Goal: Task Accomplishment & Management: Complete application form

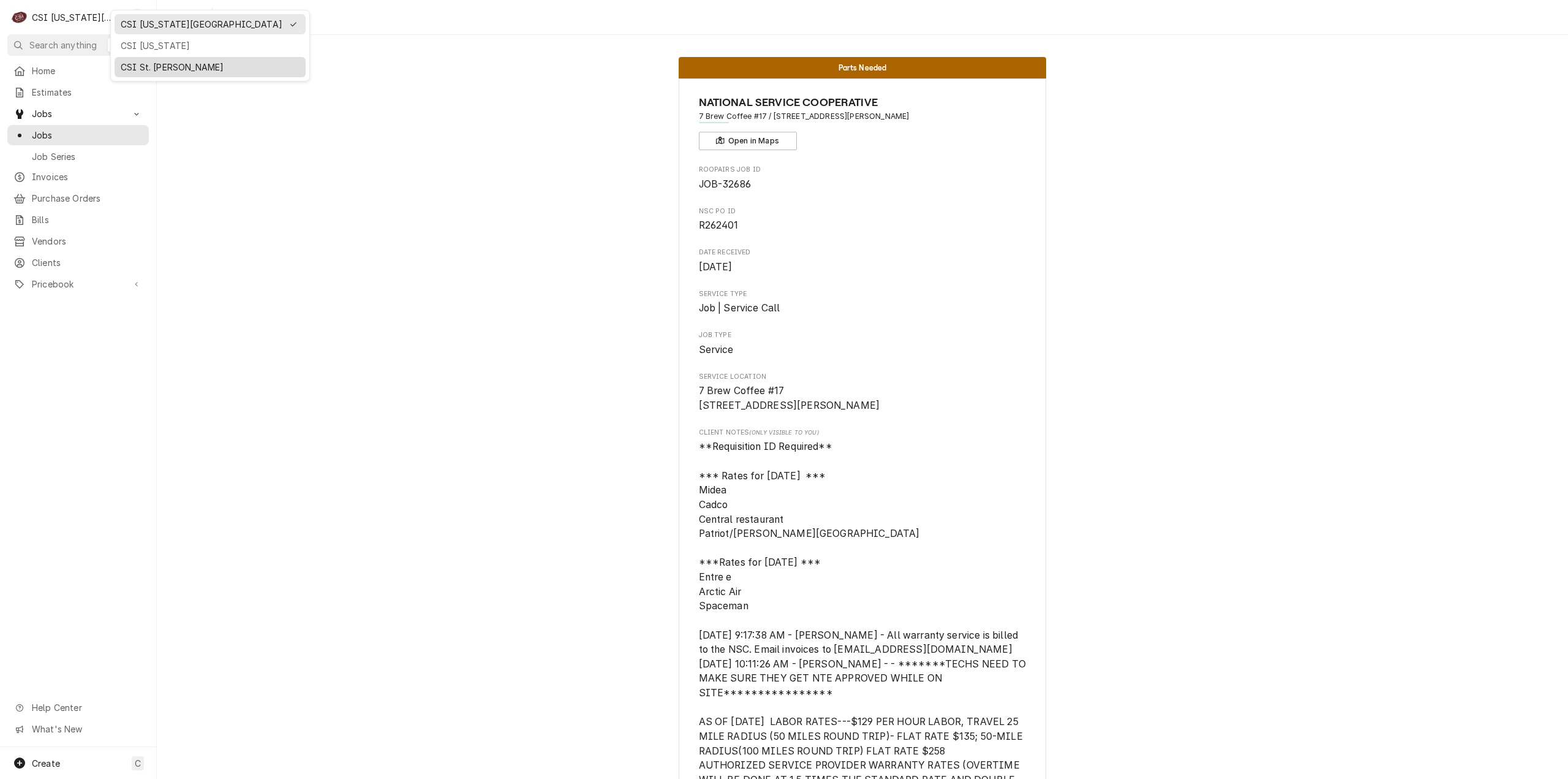
scroll to position [4102, 0]
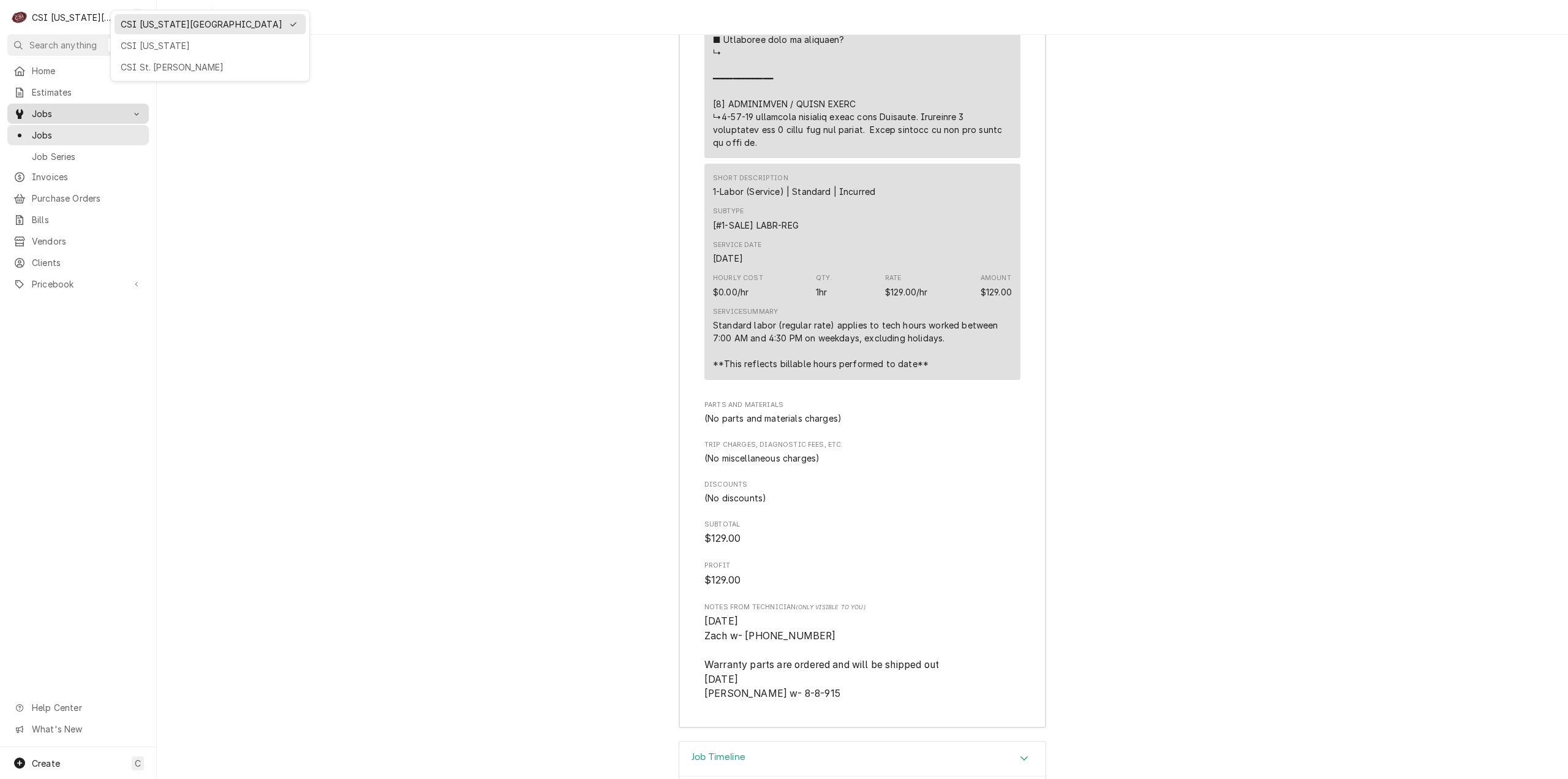
click at [133, 73] on div "CSI St. [PERSON_NAME]" at bounding box center [210, 66] width 191 height 20
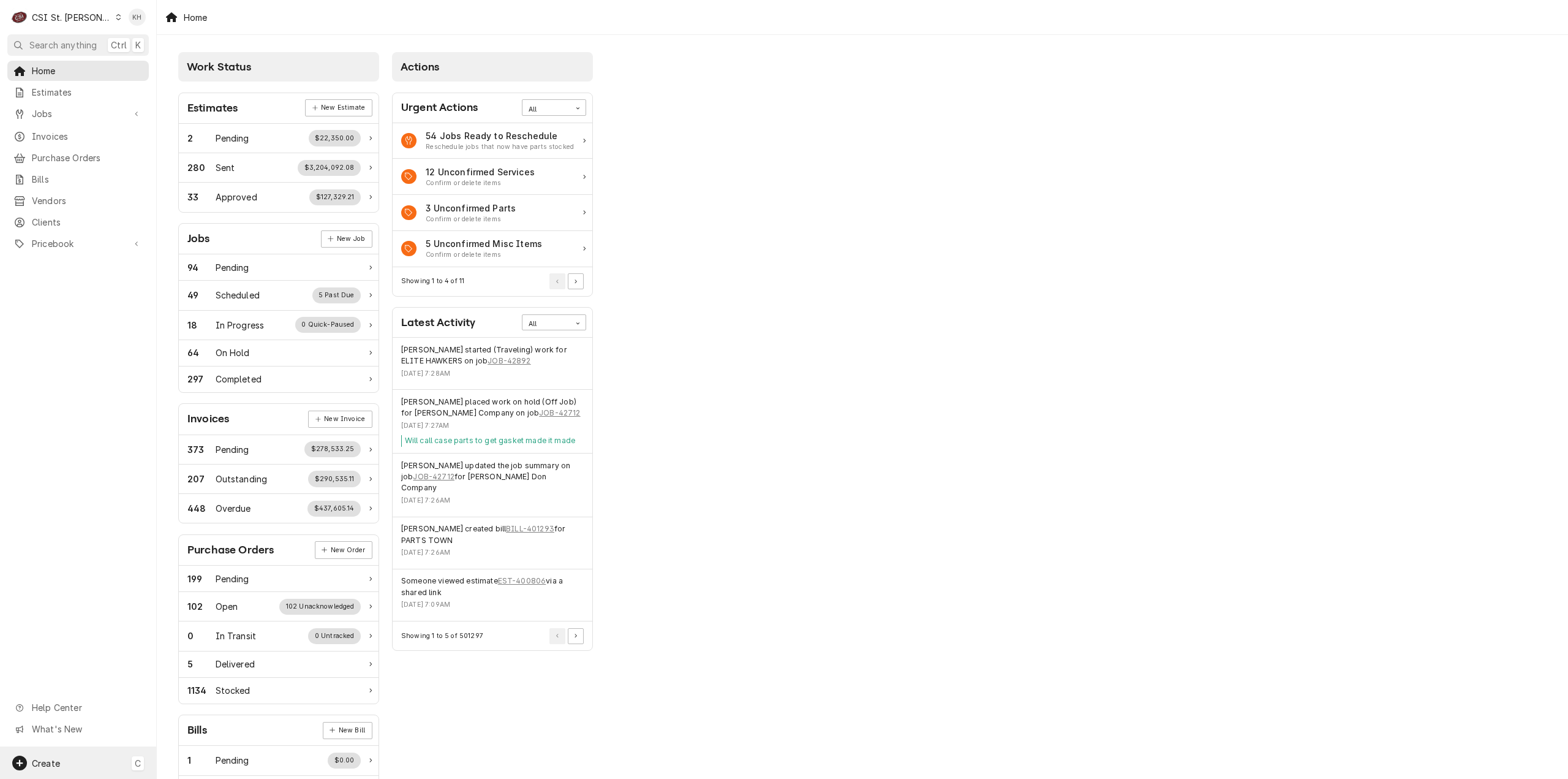
click at [53, 769] on div "Create" at bounding box center [46, 763] width 28 height 13
click at [169, 650] on div "Job" at bounding box center [220, 657] width 105 height 16
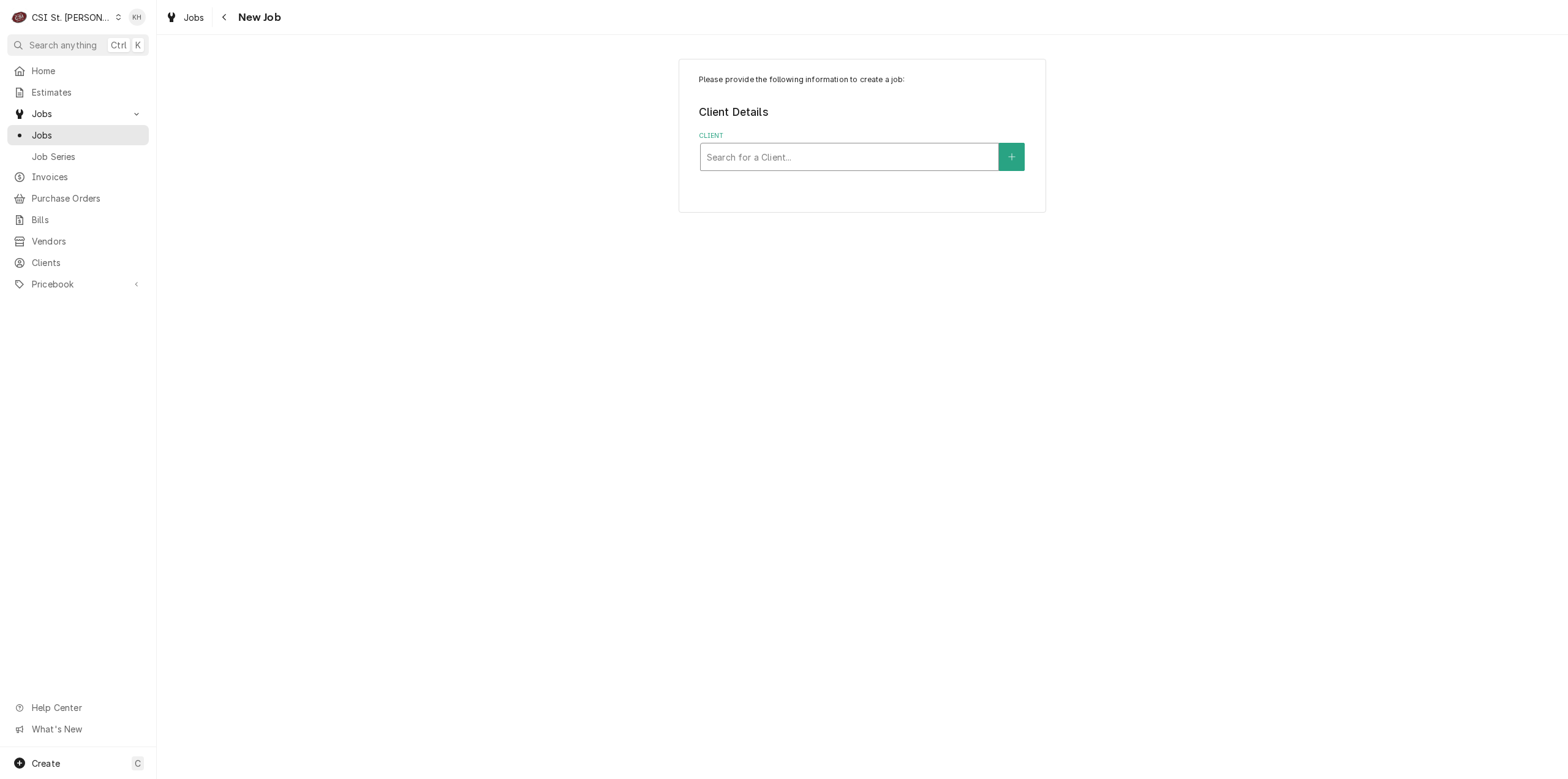
click at [892, 152] on div "Client" at bounding box center [850, 157] width 285 height 22
type input "6095"
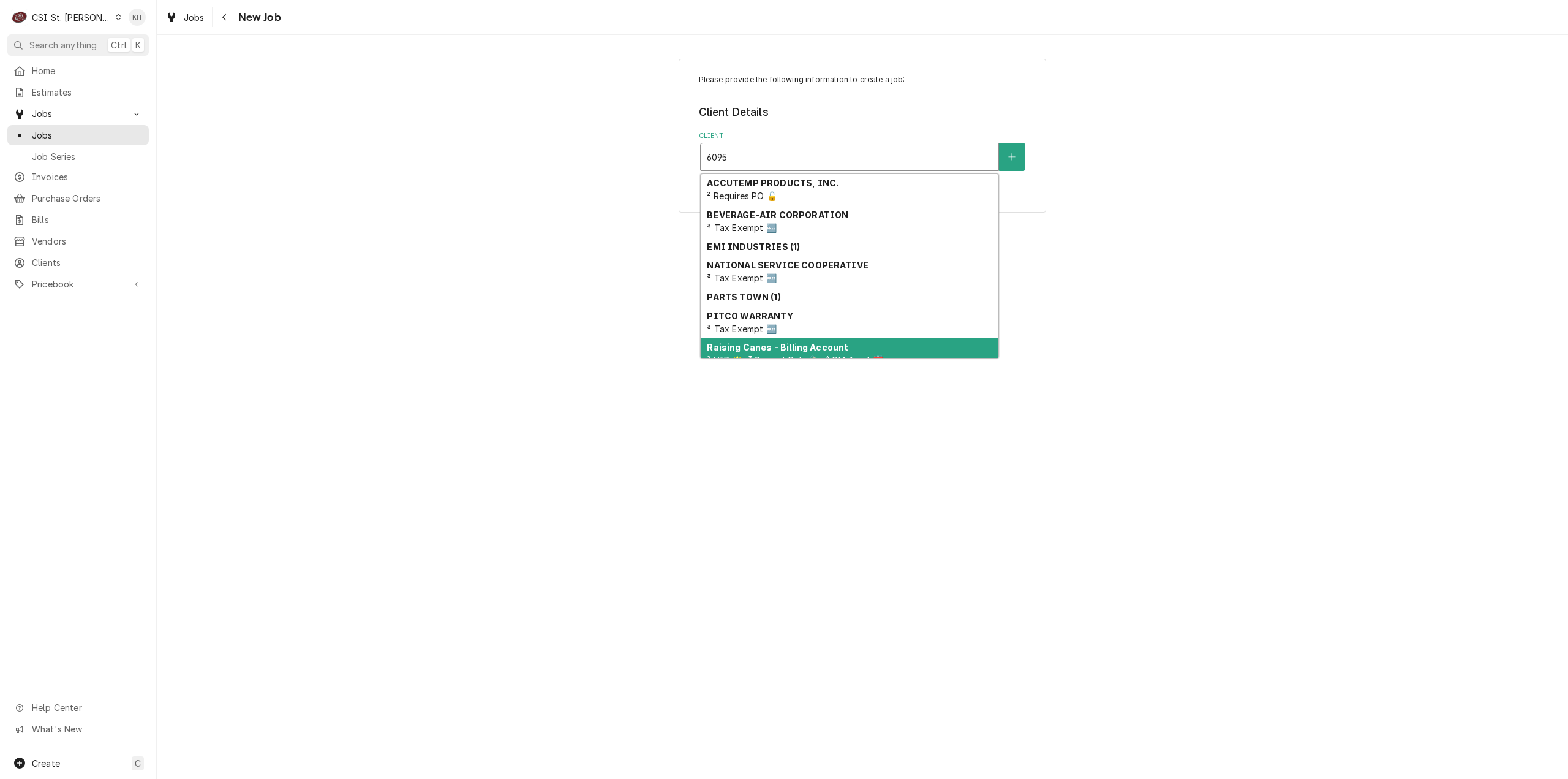
click at [881, 348] on div "Raising Canes - Billing Account ² VIP 🌟, ³ Special Rate 🏷️, ⁴ PM Agmt 🗓️" at bounding box center [849, 353] width 298 height 32
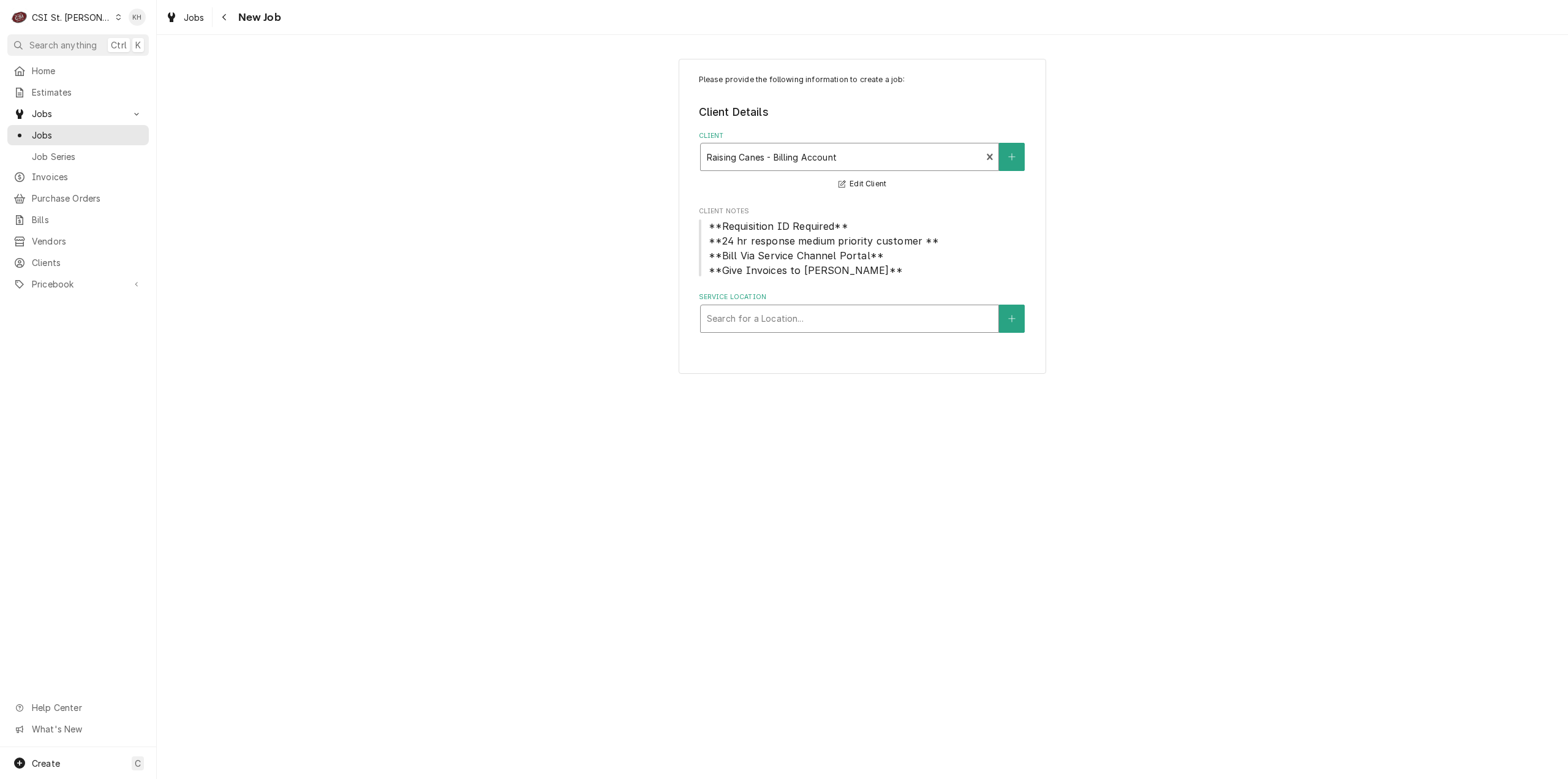
click at [860, 322] on div "Service Location" at bounding box center [850, 319] width 285 height 22
type input "6095"
drag, startPoint x: 811, startPoint y: 348, endPoint x: 825, endPoint y: 392, distance: 46.2
click at [812, 349] on div "Raising Cane's #[GEOGRAPHIC_DATA][PERSON_NAME] / [STREET_ADDRESS][PERSON_NAME]" at bounding box center [849, 350] width 298 height 32
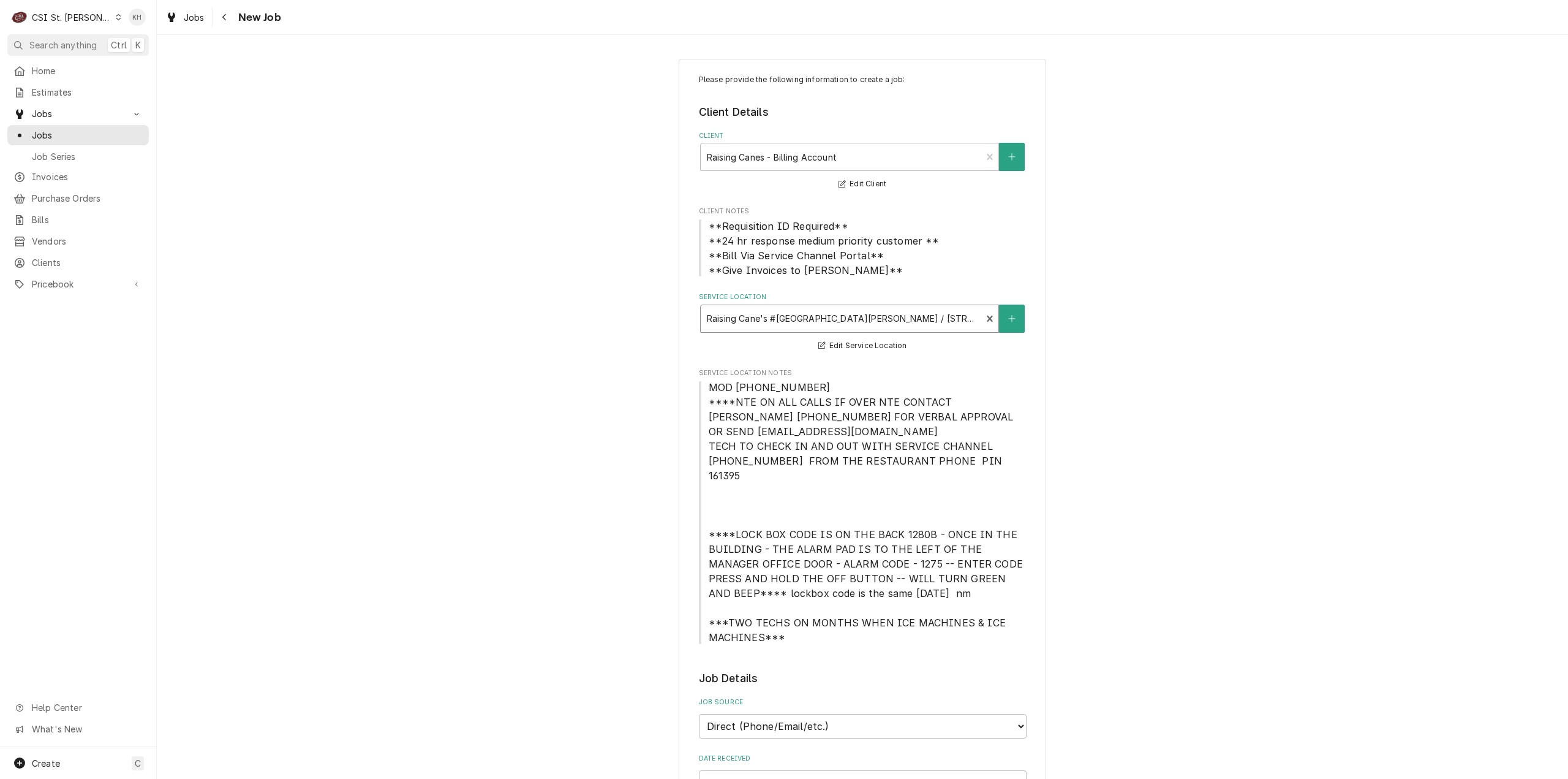
scroll to position [490, 0]
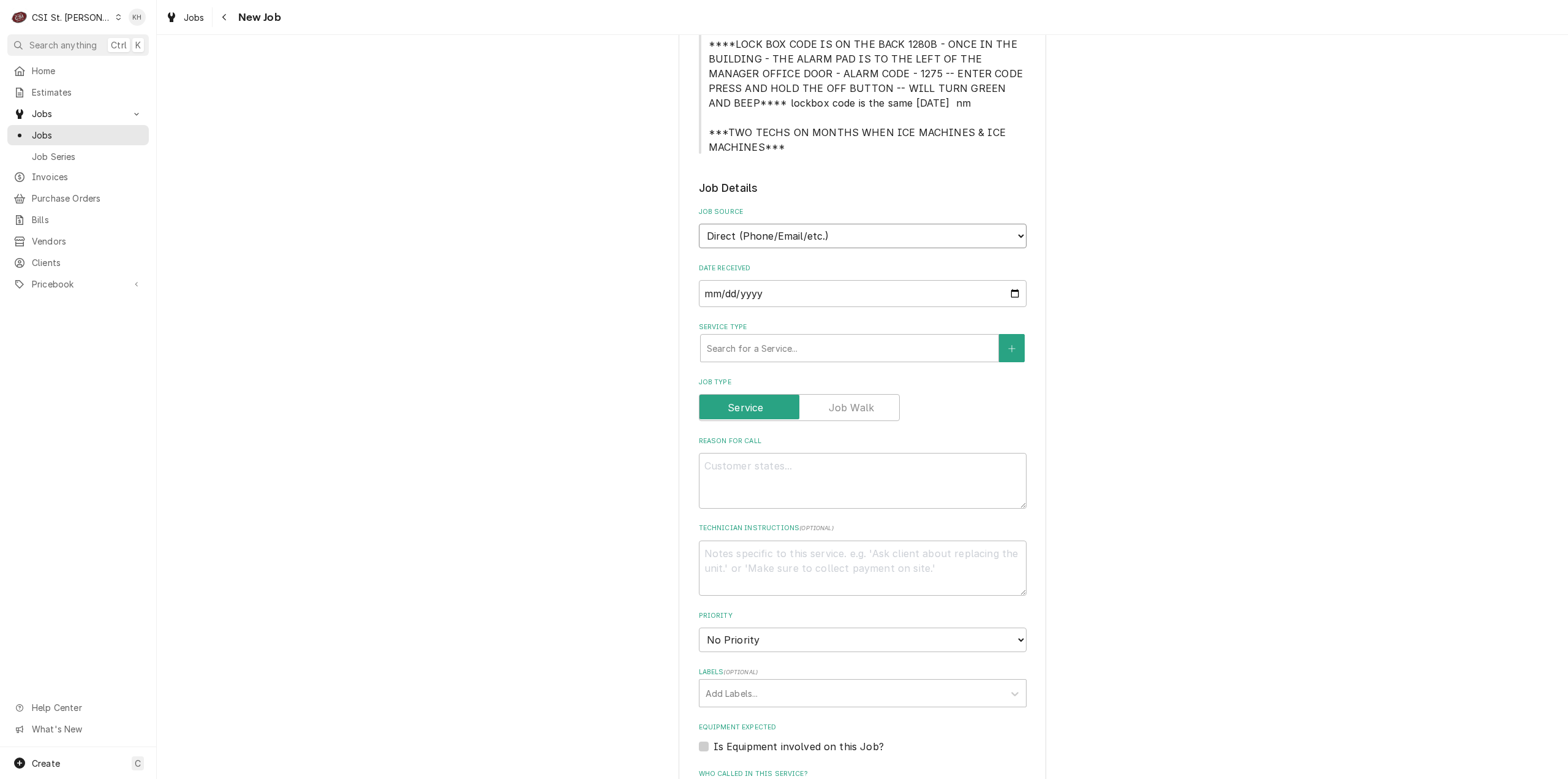
drag, startPoint x: 775, startPoint y: 210, endPoint x: 774, endPoint y: 221, distance: 11.0
click at [775, 223] on select "Direct (Phone/Email/etc.) Service Channel Corrigo Ecotrak Other" at bounding box center [862, 236] width 328 height 24
select select "1"
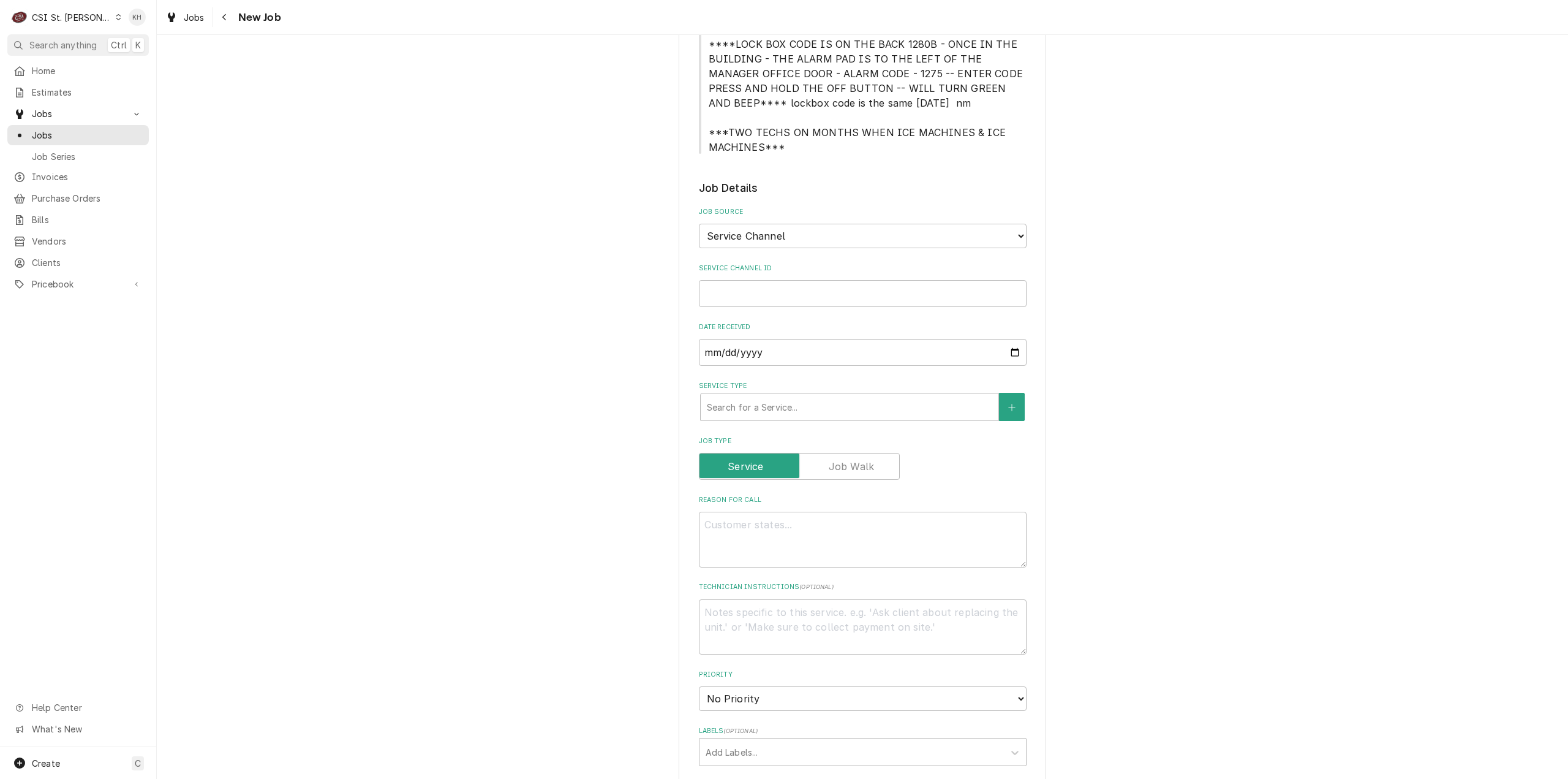
click at [756, 265] on div "Service Channel ID" at bounding box center [862, 285] width 328 height 43
click at [751, 292] on input "Service Channel ID" at bounding box center [862, 293] width 328 height 27
paste input "327335435"
type textarea "x"
type input "327335435"
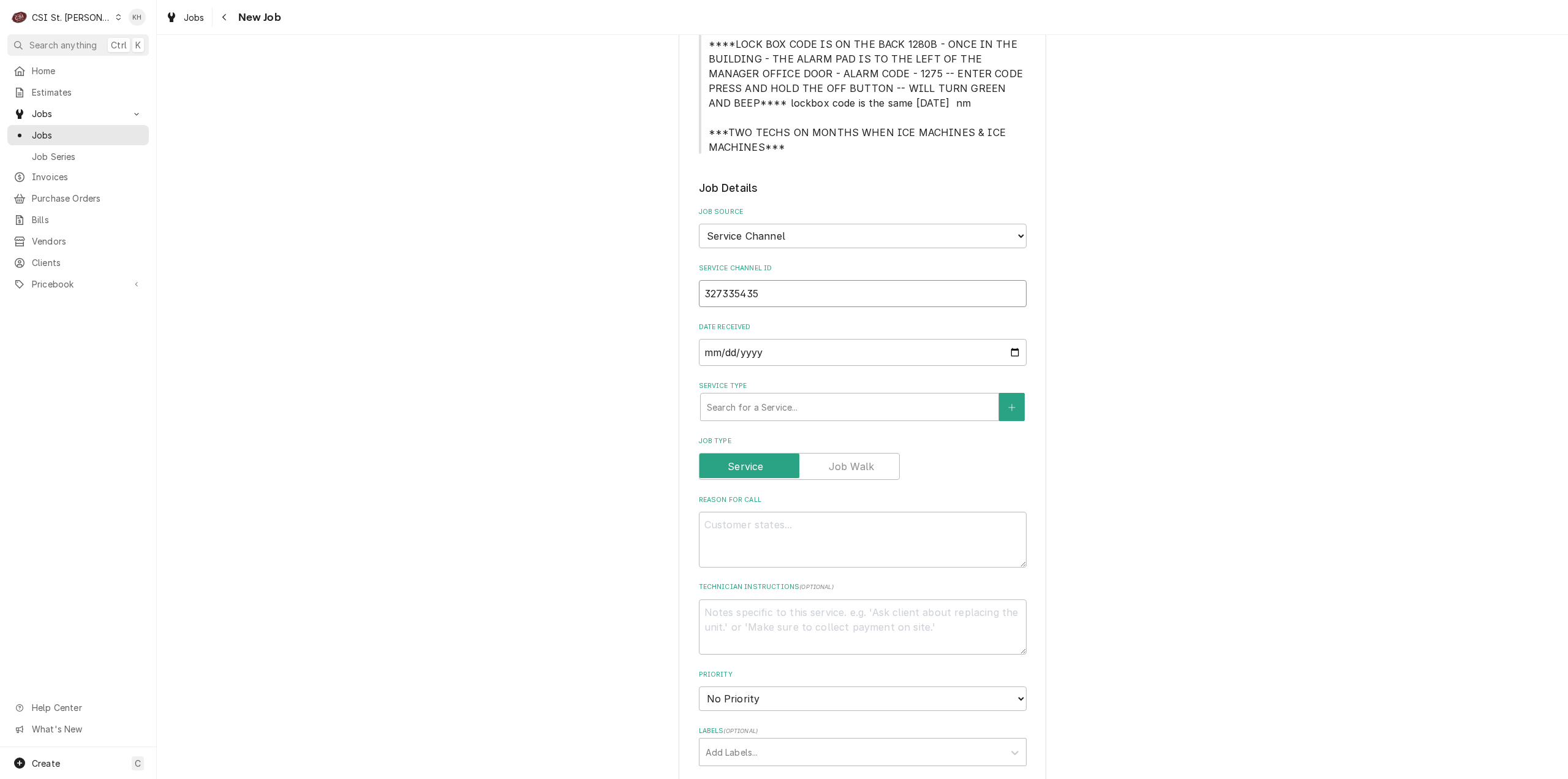
type textarea "x"
type input "327335435"
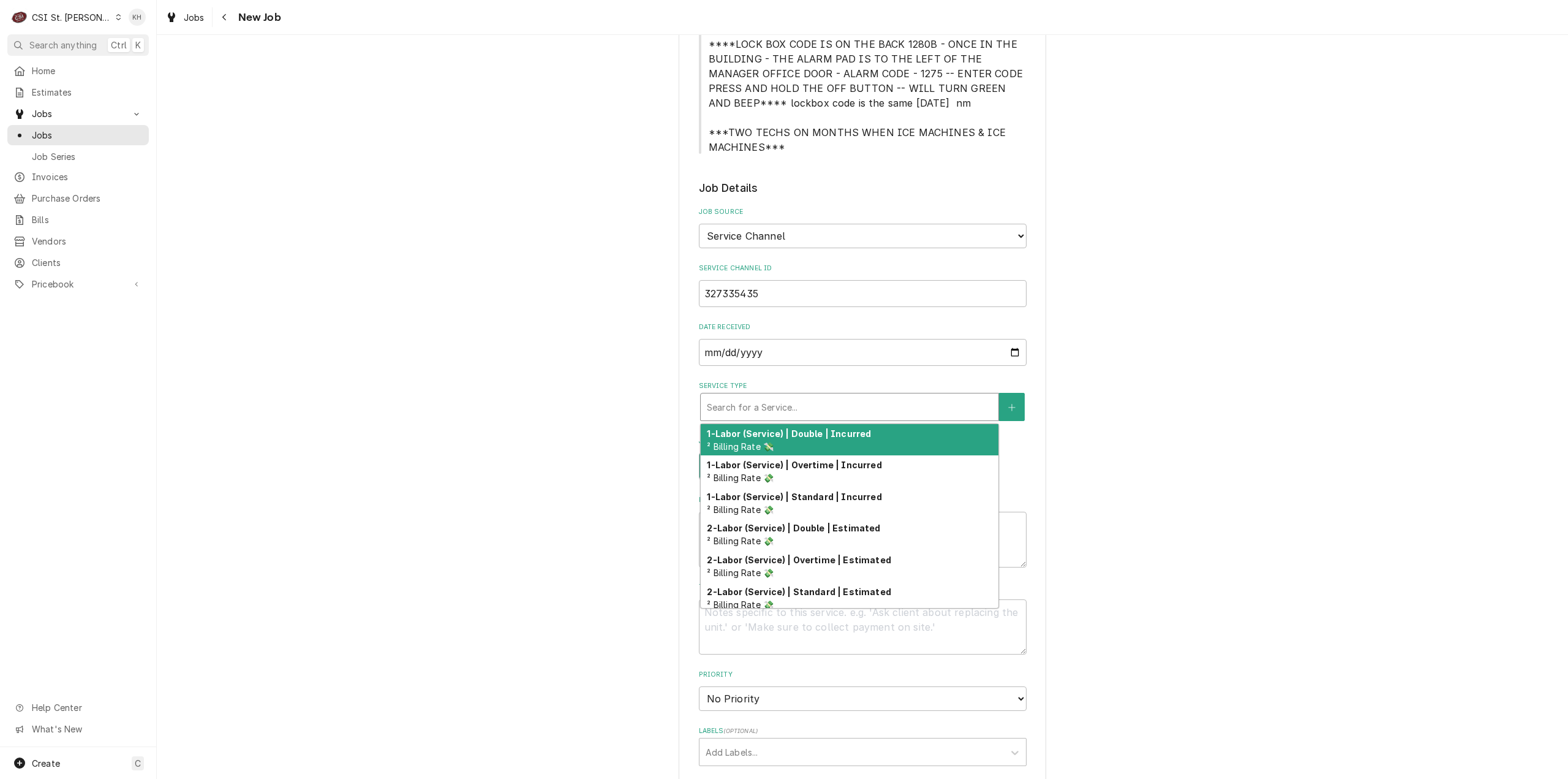
click at [763, 396] on div "Service Type" at bounding box center [850, 407] width 285 height 22
type textarea "x"
type input "s"
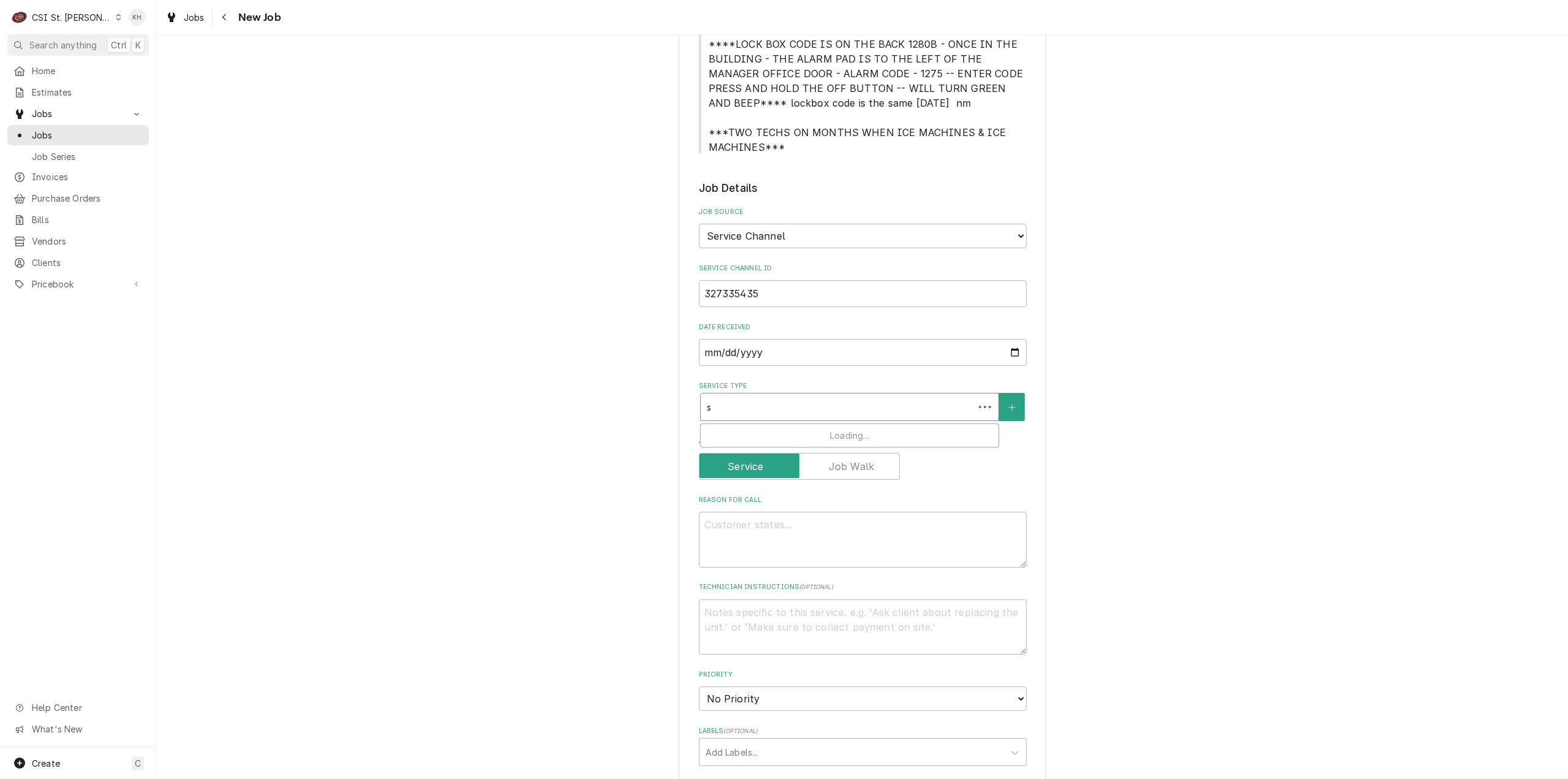
type textarea "x"
type input "ser"
type textarea "x"
type input "serv"
type textarea "x"
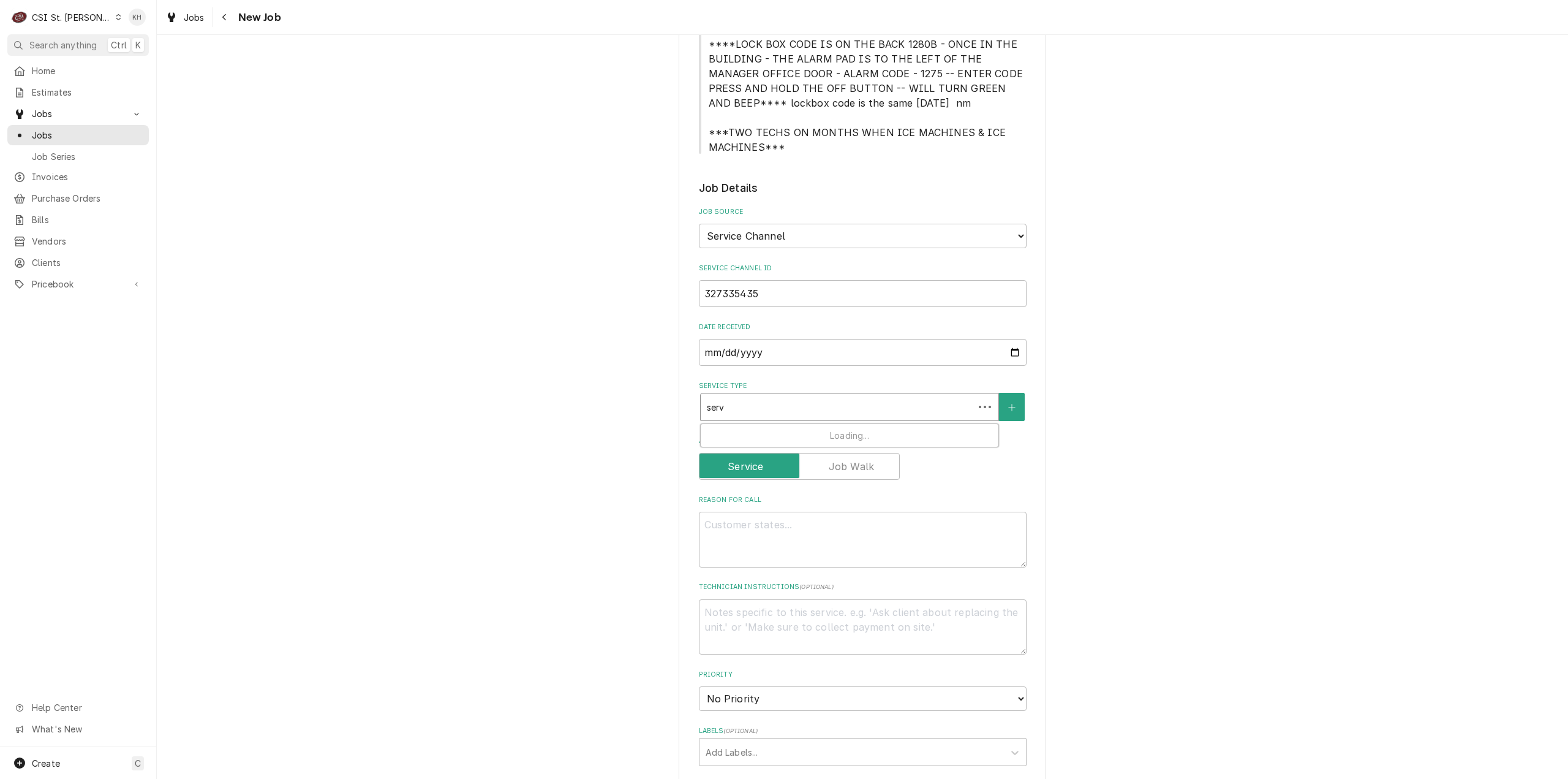
type input "servi"
type textarea "x"
type input "servic"
type textarea "x"
type input "service"
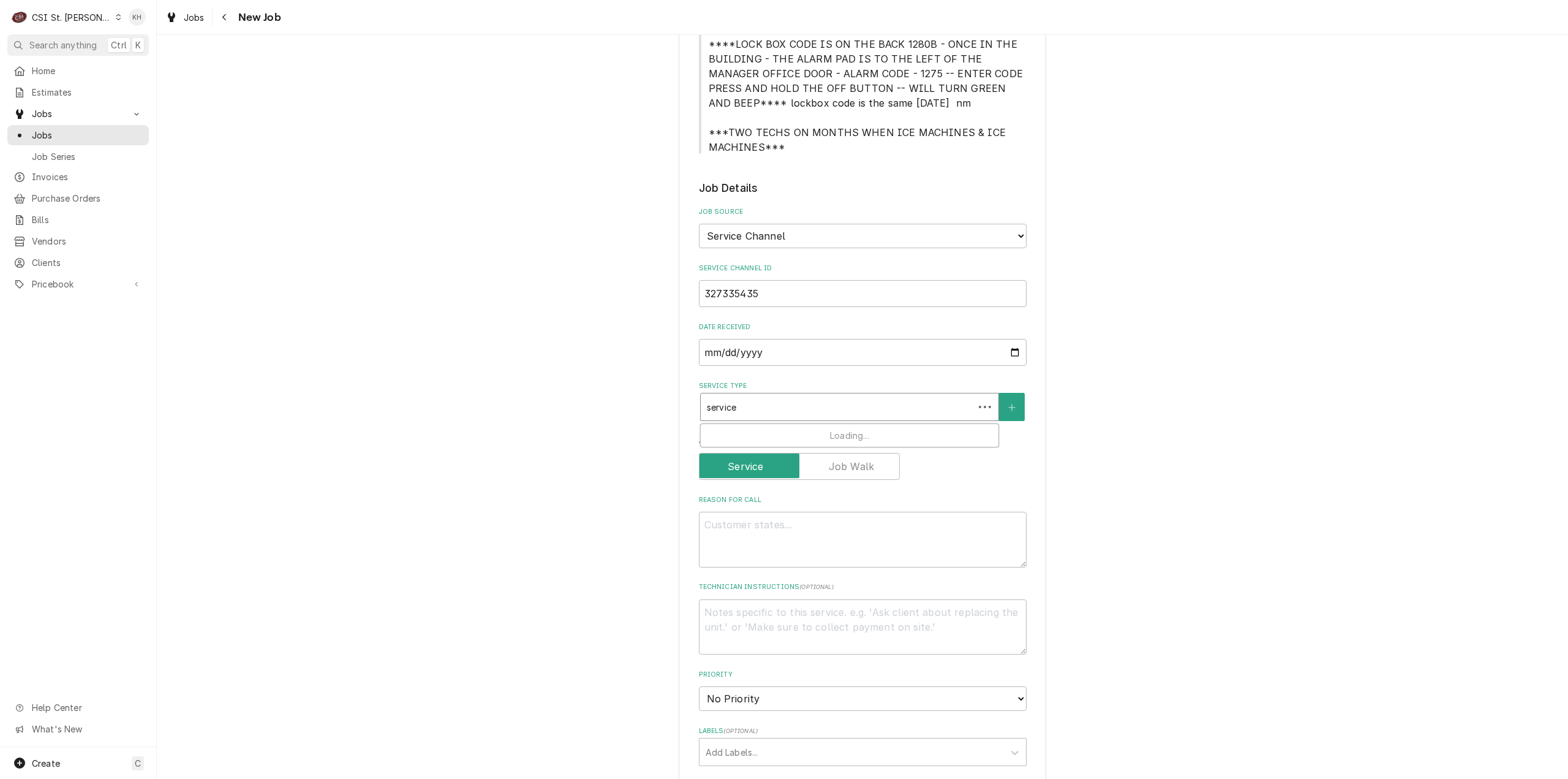
type textarea "x"
type input "service c"
type textarea "x"
type input "service ca"
type textarea "x"
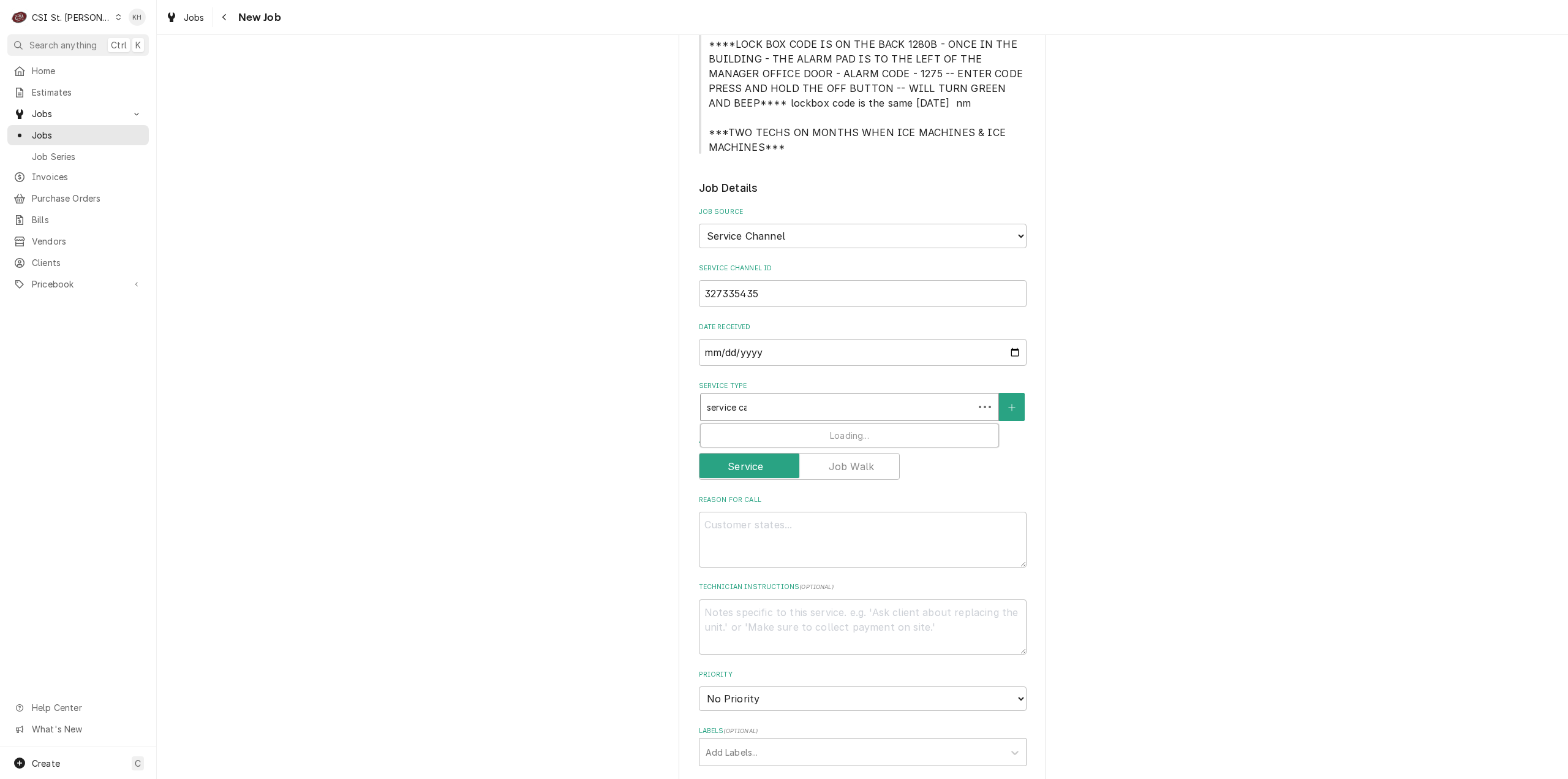
type input "service cal"
type textarea "x"
type input "service call"
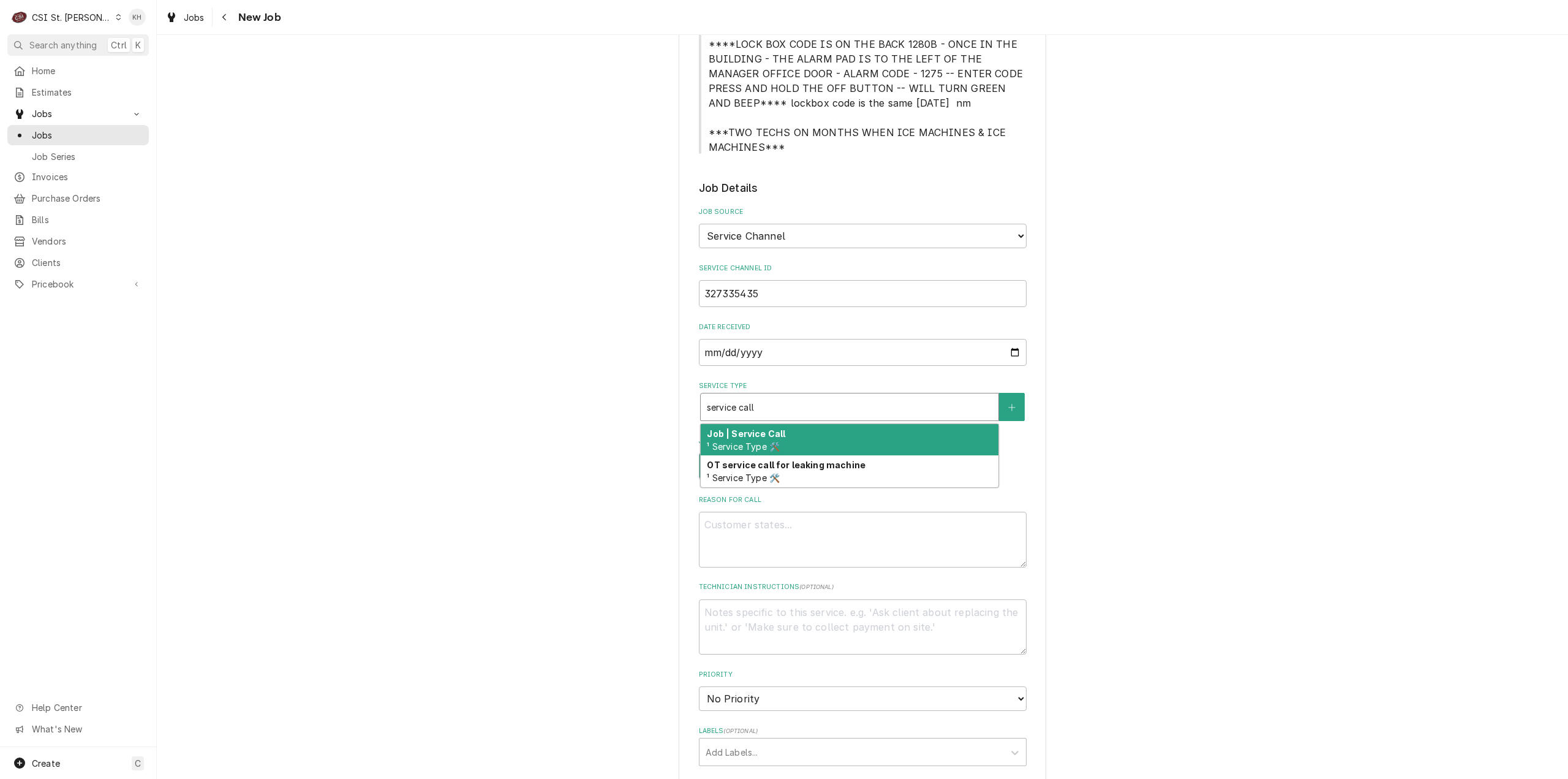
click at [773, 441] on span "¹ Service Type 🛠️" at bounding box center [743, 446] width 73 height 10
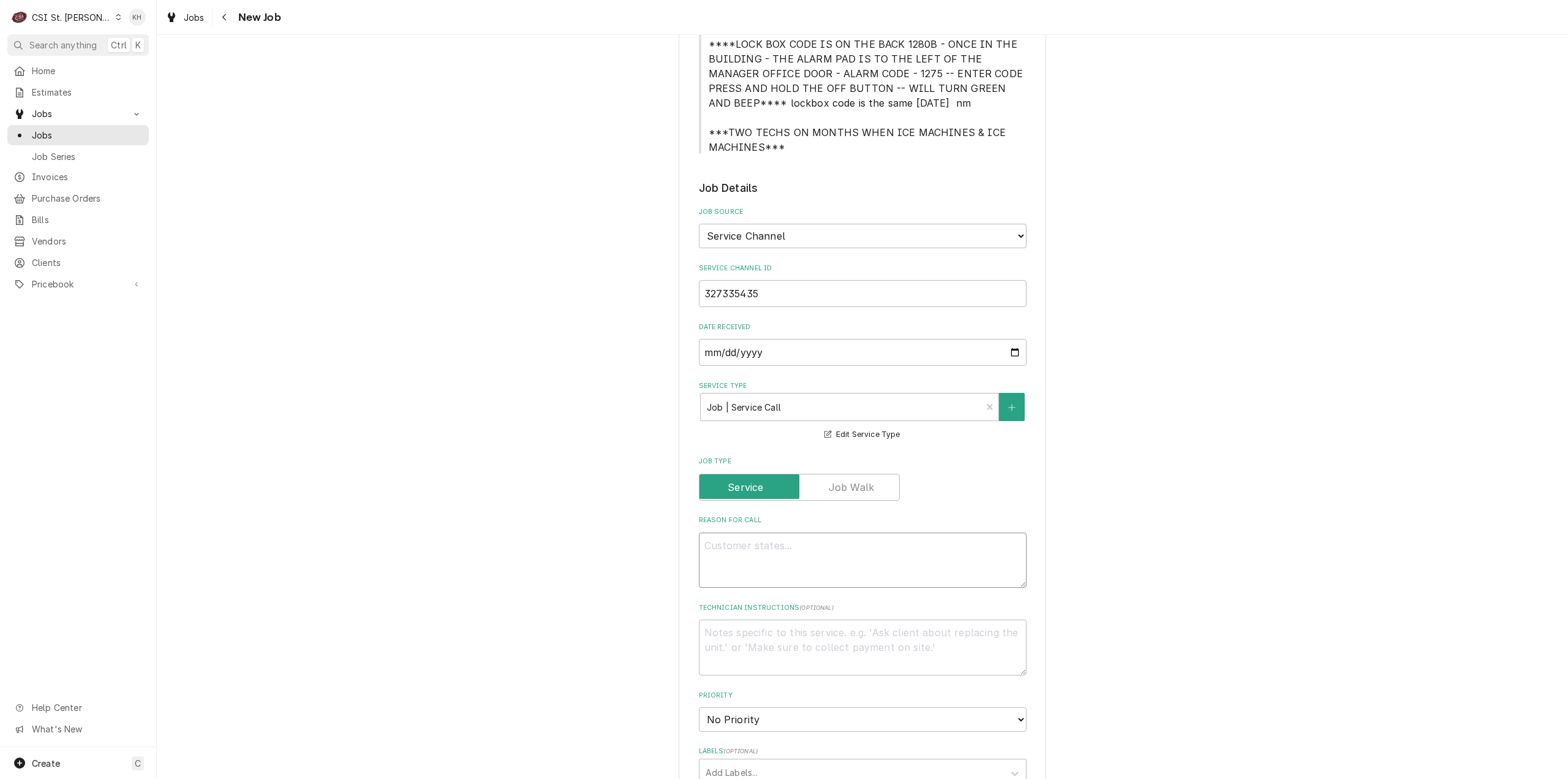
drag, startPoint x: 812, startPoint y: 543, endPoint x: 764, endPoint y: 582, distance: 61.8
click at [812, 543] on textarea "Reason For Call" at bounding box center [862, 560] width 328 height 56
paste textarea "KITCHEN / Hot Side / Filter Unit / Will not pump / fryer #2. Oil is pumping thr…"
type textarea "x"
type textarea "KITCHEN / Hot Side / Filter Unit / Will not pump / fryer #2. Oil is pumping thr…"
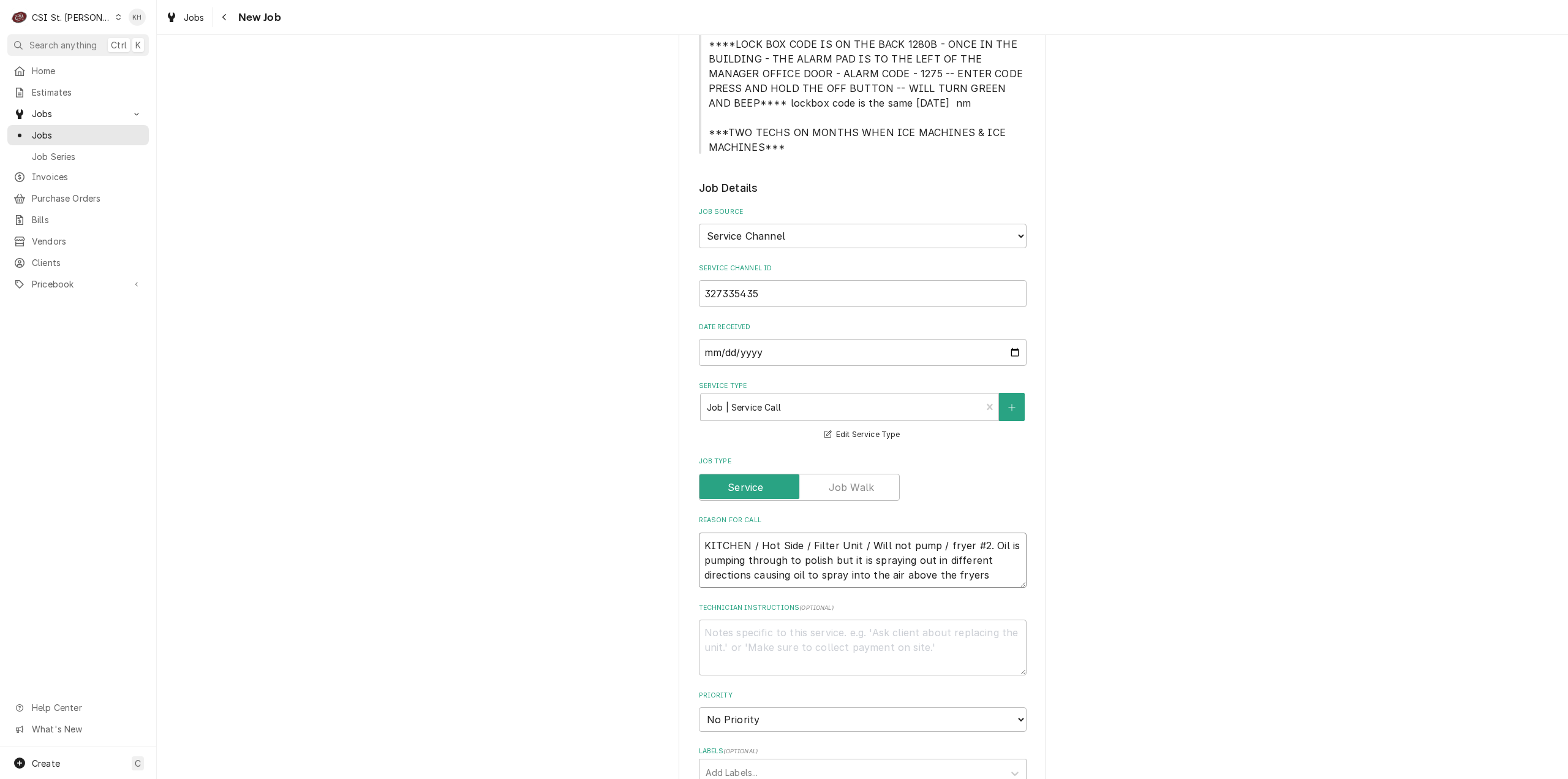
type textarea "x"
type textarea "KITCHEN / Hot Side / Filter Unit / Will not pump / fryer #2. Oil is pumping thr…"
type textarea "x"
type textarea "KITCHEN / Hot Side / Filter Unit / Will not pump / fryer #2. Oil is pumping thr…"
type textarea "x"
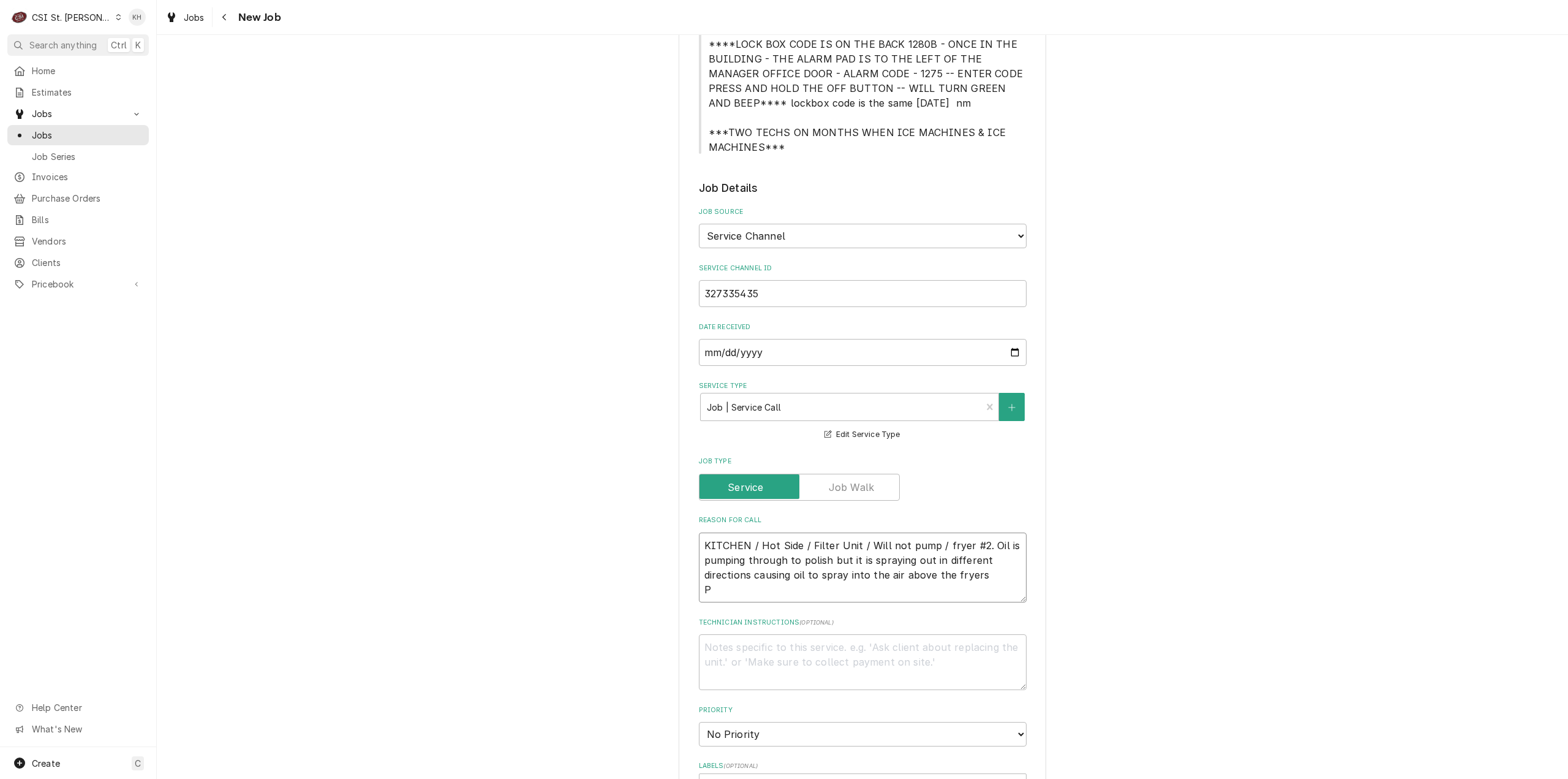
type textarea "KITCHEN / Hot Side / Filter Unit / Will not pump / fryer #2. Oil is pumping thr…"
type textarea "x"
type textarea "KITCHEN / Hot Side / Filter Unit / Will not pump / fryer #2. Oil is pumping thr…"
type textarea "x"
type textarea "KITCHEN / Hot Side / Filter Unit / Will not pump / fryer #2. Oil is pumping thr…"
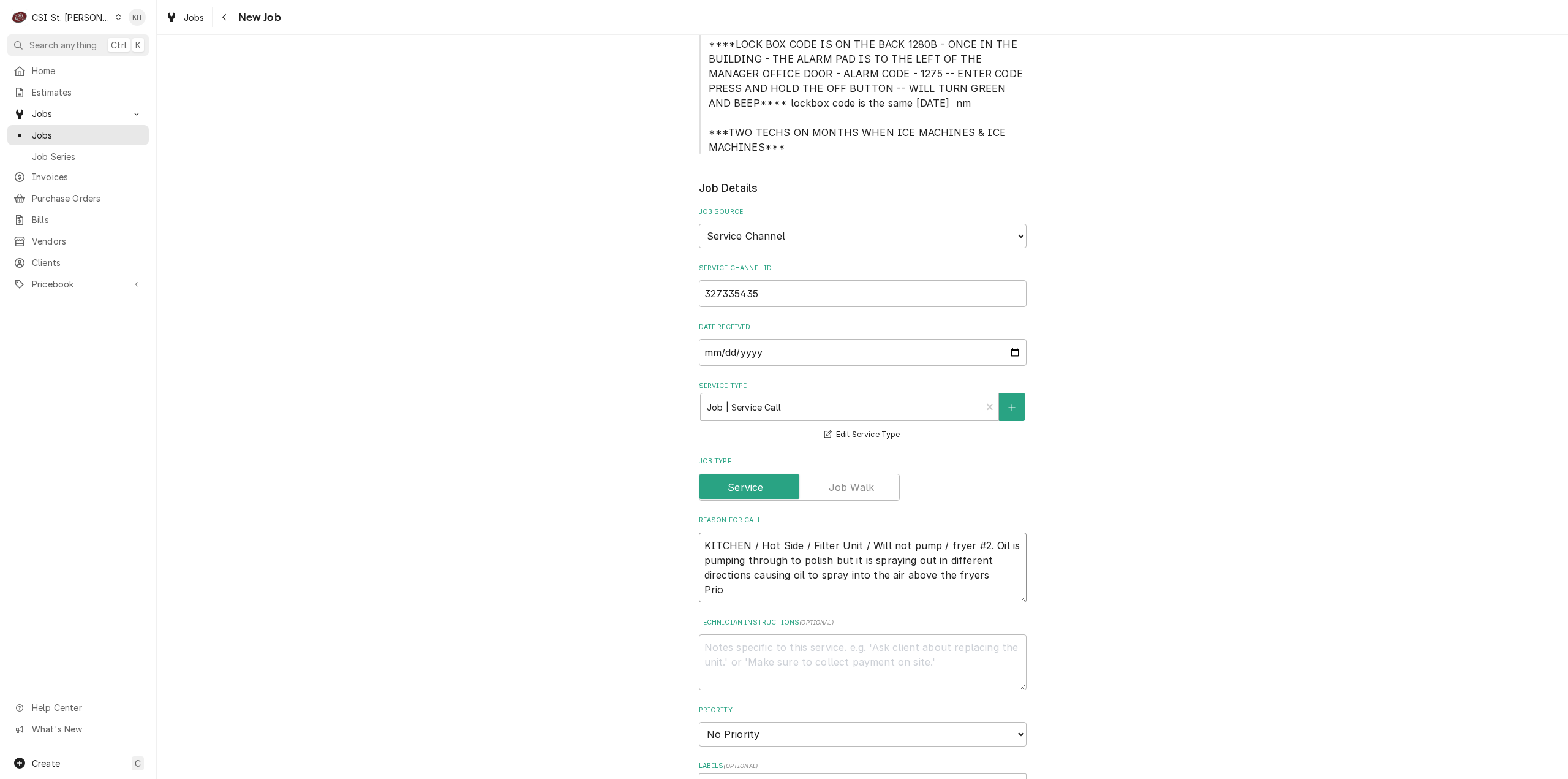
type textarea "x"
type textarea "KITCHEN / Hot Side / Filter Unit / Will not pump / fryer #2. Oil is pumping thr…"
type textarea "x"
type textarea "KITCHEN / Hot Side / Filter Unit / Will not pump / fryer #2. Oil is pumping thr…"
type textarea "x"
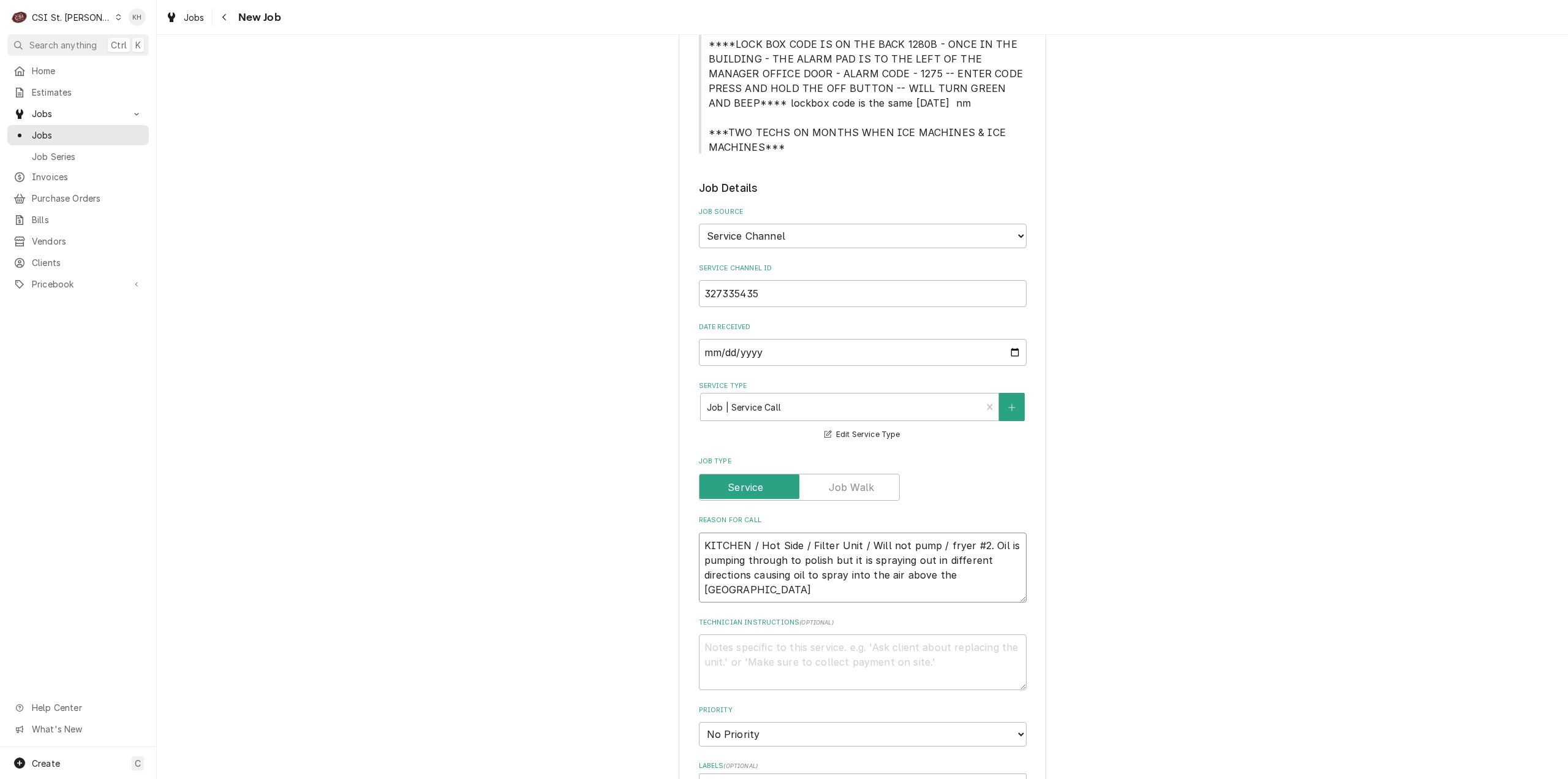
type textarea "KITCHEN / Hot Side / Filter Unit / Will not pump / fryer #2. Oil is pumping thr…"
type textarea "x"
type textarea "KITCHEN / Hot Side / Filter Unit / Will not pump / fryer #2. Oil is pumping thr…"
type textarea "x"
type textarea "KITCHEN / Hot Side / Filter Unit / Will not pump / fryer #2. Oil is pumping thr…"
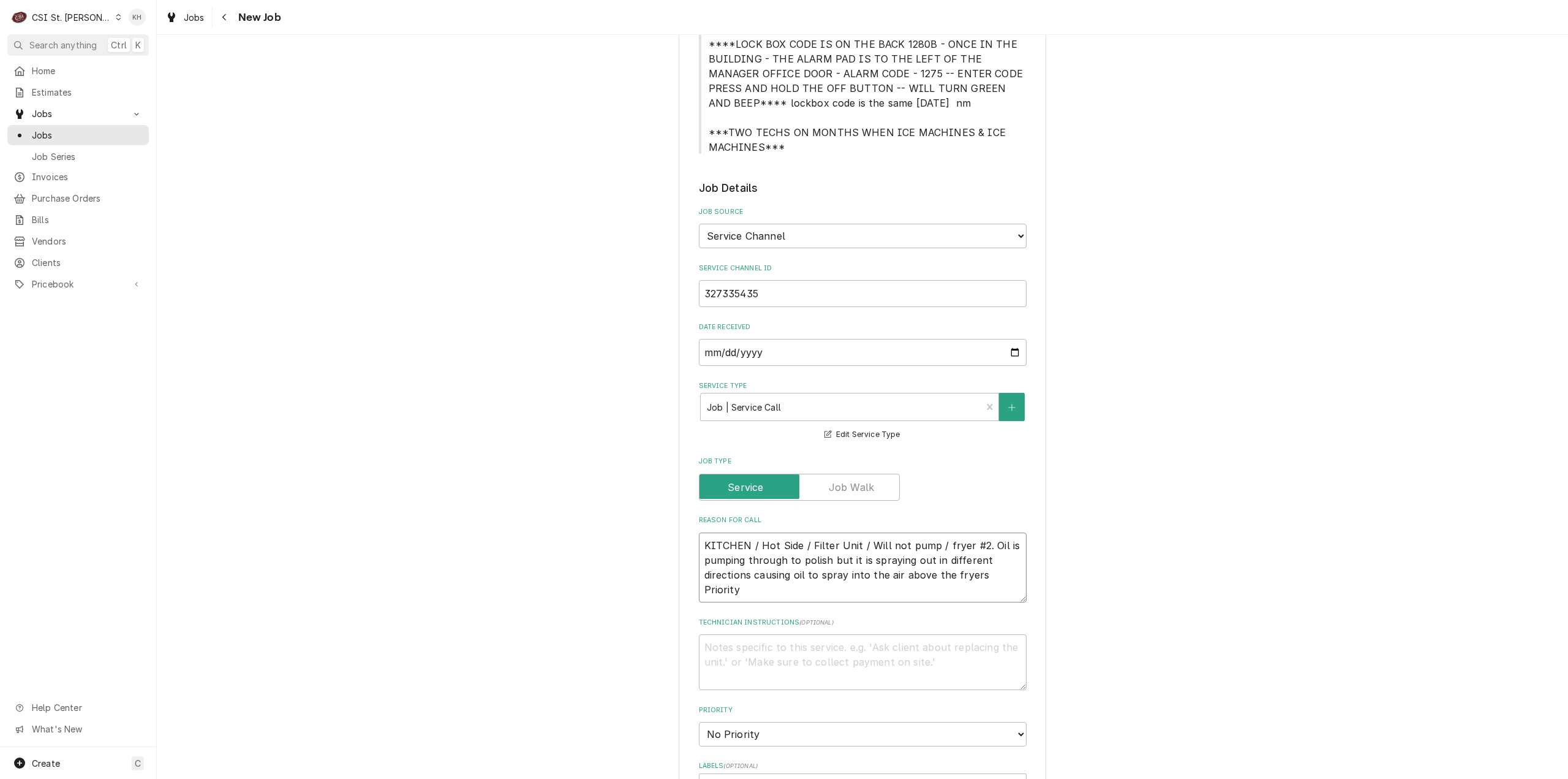
type textarea "x"
type textarea "KITCHEN / Hot Side / Filter Unit / Will not pump / fryer #2. Oil is pumping thr…"
click at [827, 576] on textarea "KITCHEN / Hot Side / Filter Unit / Will not pump / fryer #2. Oil is pumping thr…" at bounding box center [862, 568] width 328 height 71
paste textarea "Non-Emergency - 7 Days"
type textarea "x"
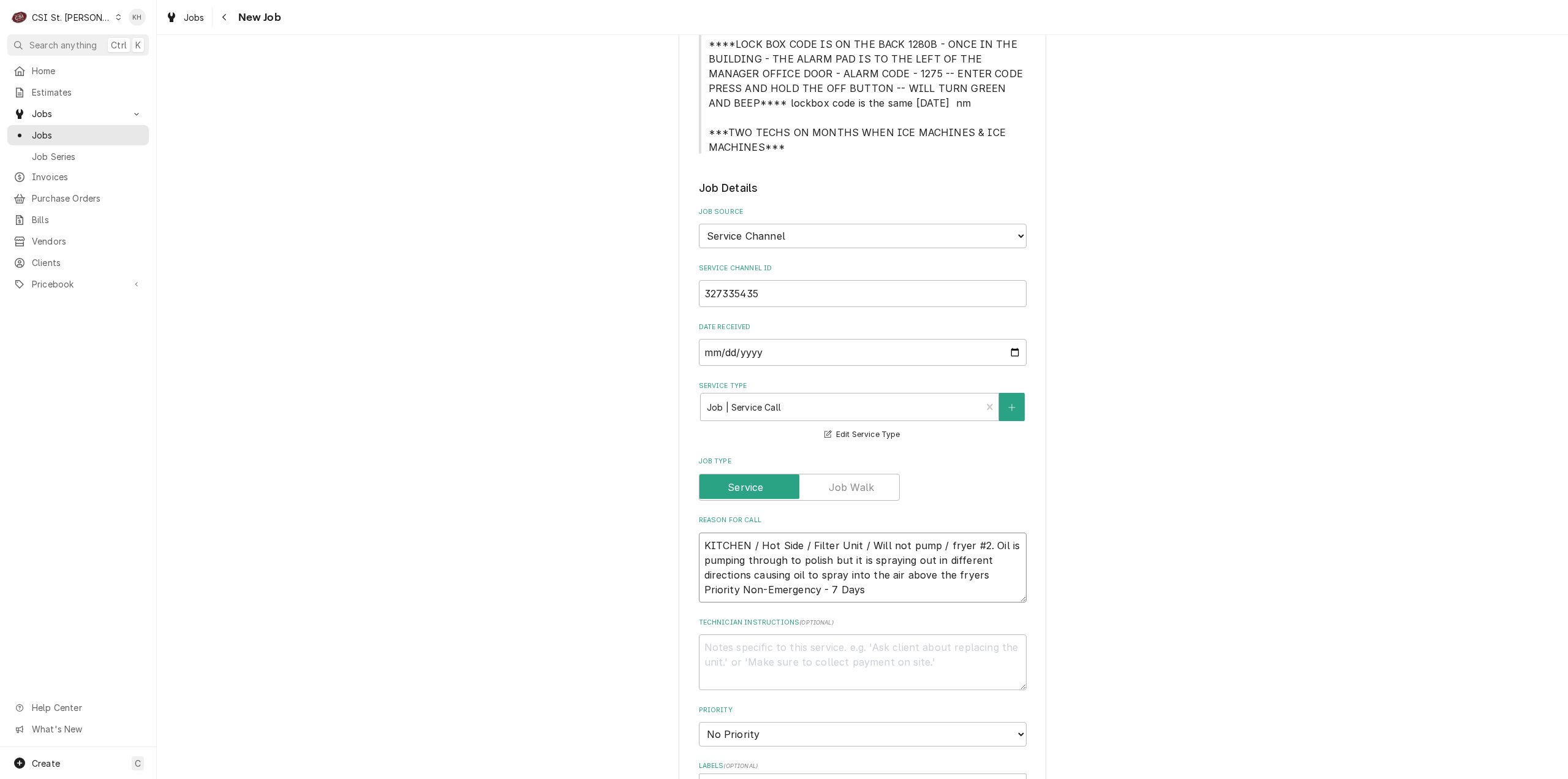
type textarea "KITCHEN / Hot Side / Filter Unit / Will not pump / fryer #2. Oil is pumping thr…"
click at [773, 644] on textarea "Technician Instructions ( optional )" at bounding box center [862, 662] width 328 height 56
type textarea "x"
type textarea "N"
type textarea "x"
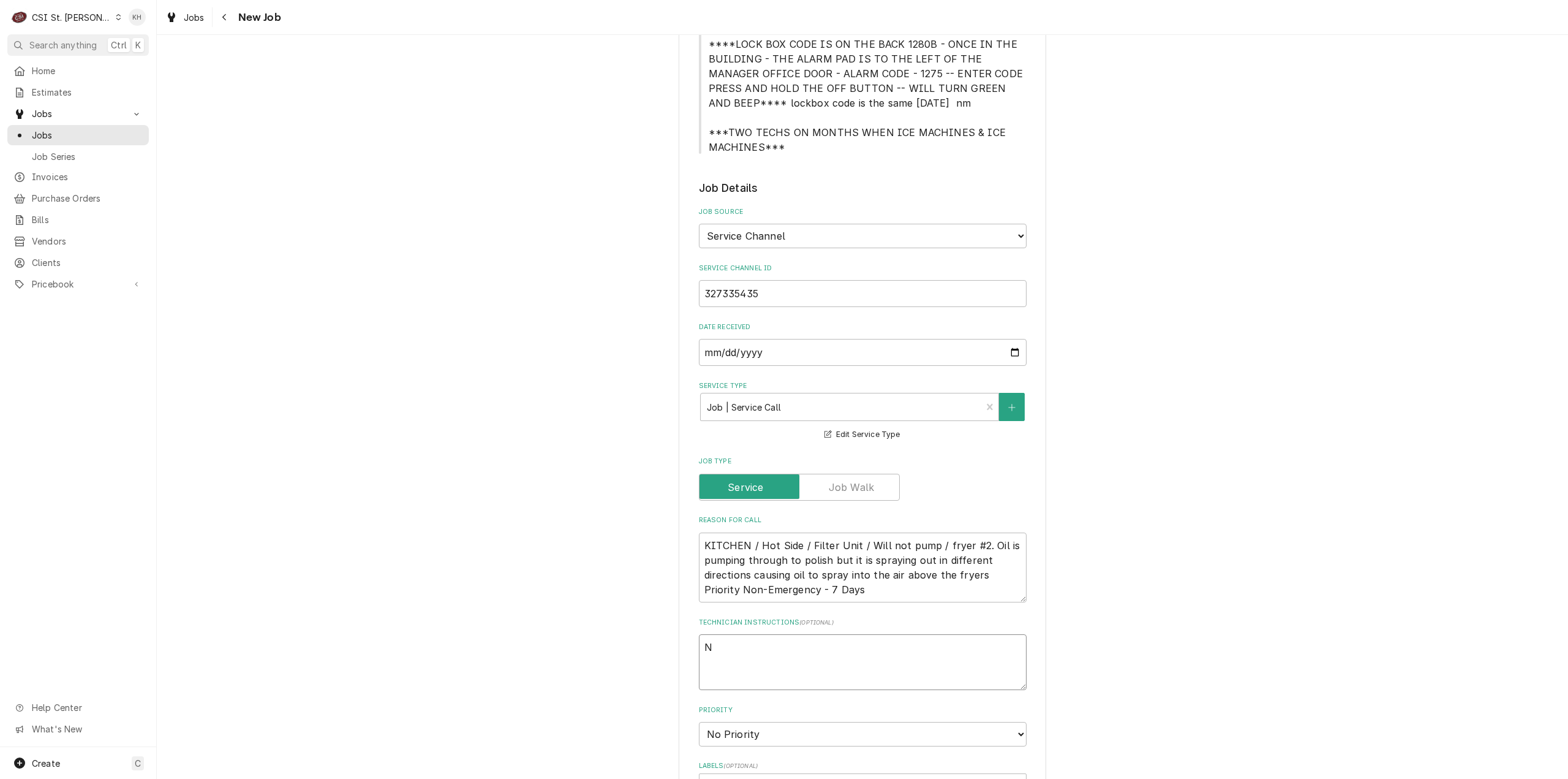
type textarea "NT"
type textarea "x"
type textarea "NTE"
type textarea "x"
type textarea "NTE"
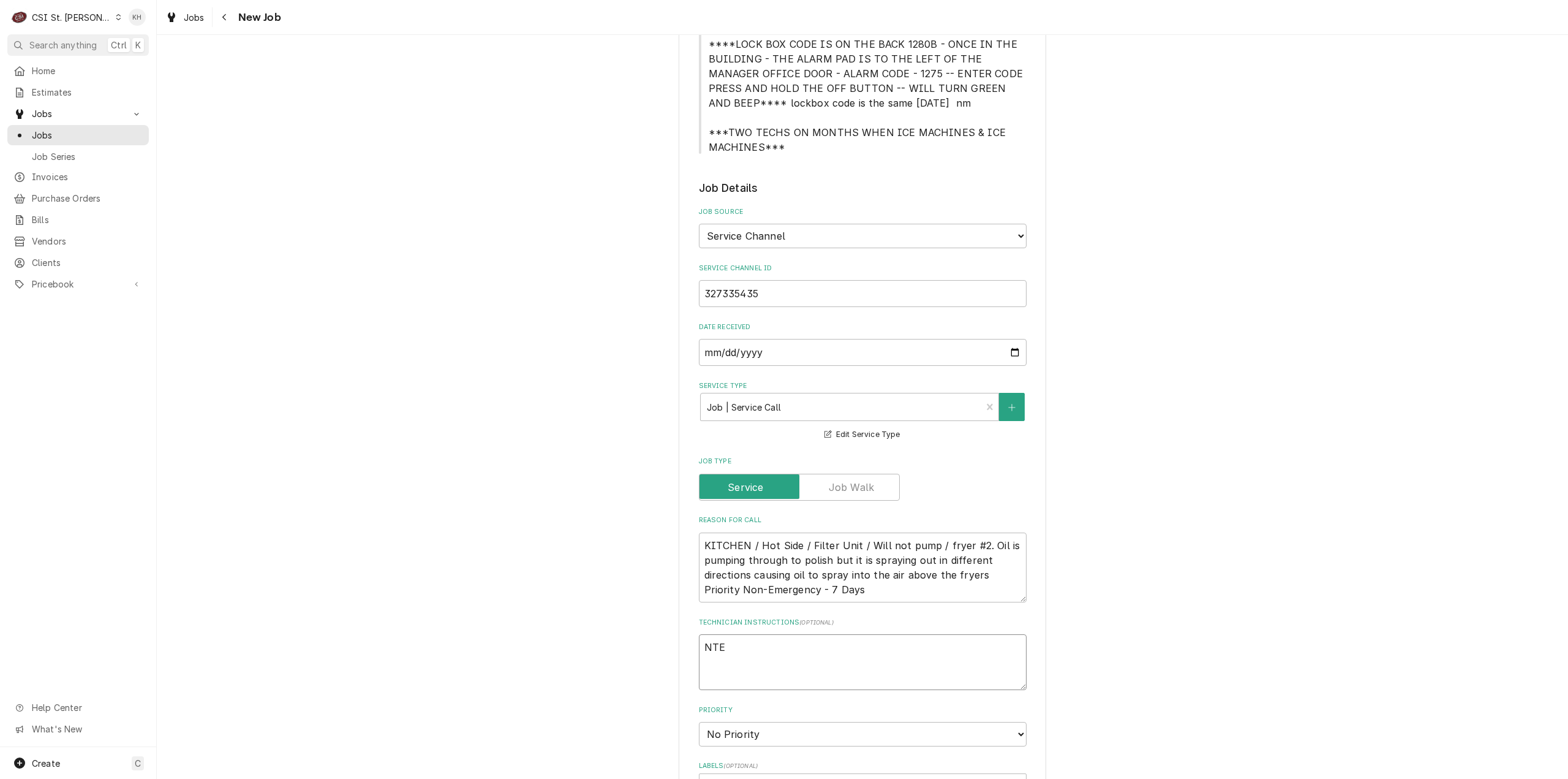
type textarea "x"
type textarea "NTE $"
type textarea "x"
type textarea "NTE $4"
type textarea "x"
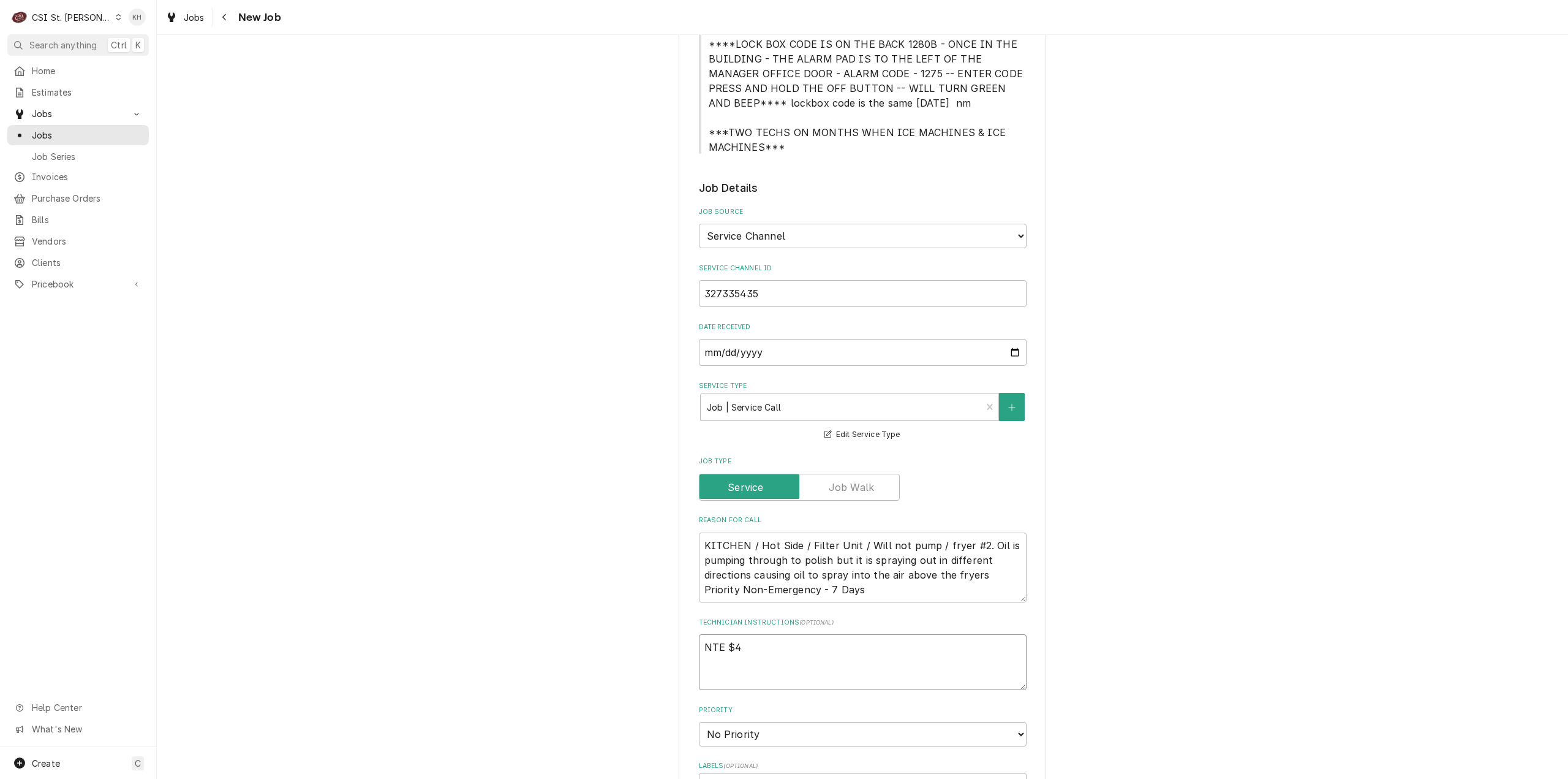
type textarea "NTE $45"
type textarea "x"
type textarea "NTE $4503"
type textarea "x"
type textarea "NTE $4503."
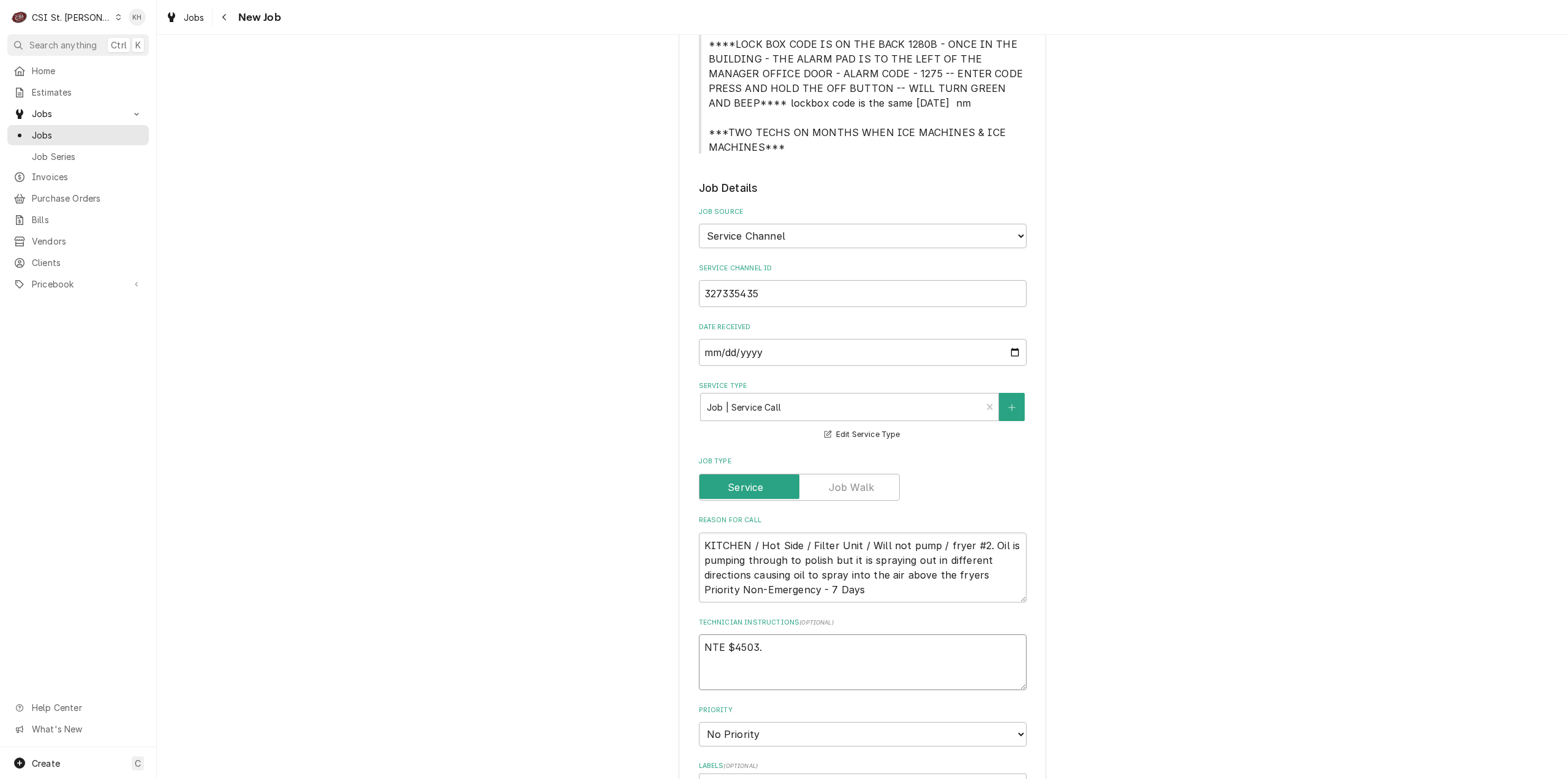
type textarea "x"
type textarea "NTE $4503"
type textarea "x"
type textarea "NTE $450"
type textarea "x"
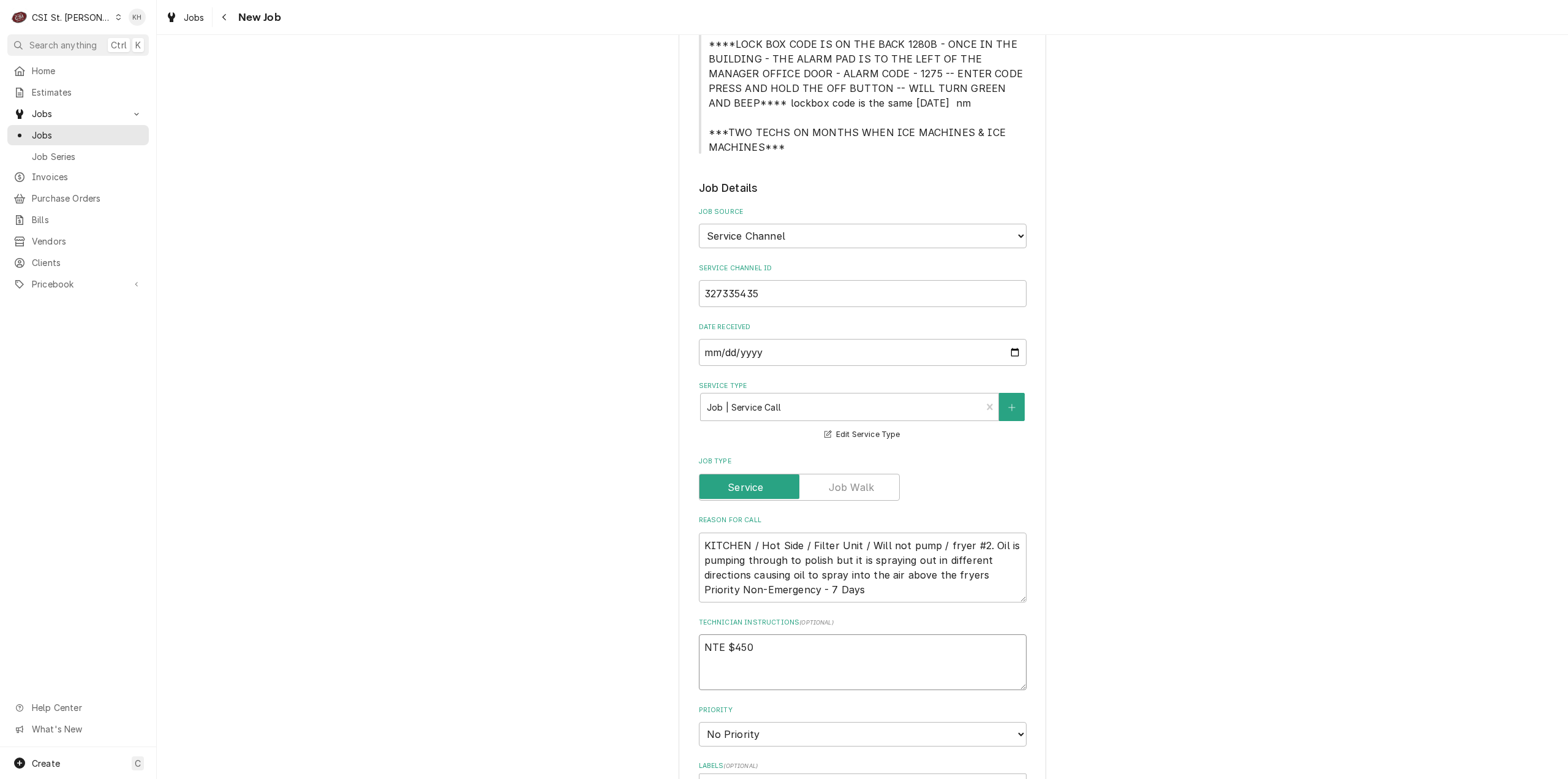
type textarea "NTE $450."
type textarea "x"
type textarea "NTE $450.0"
type textarea "x"
type textarea "NTE $450.00"
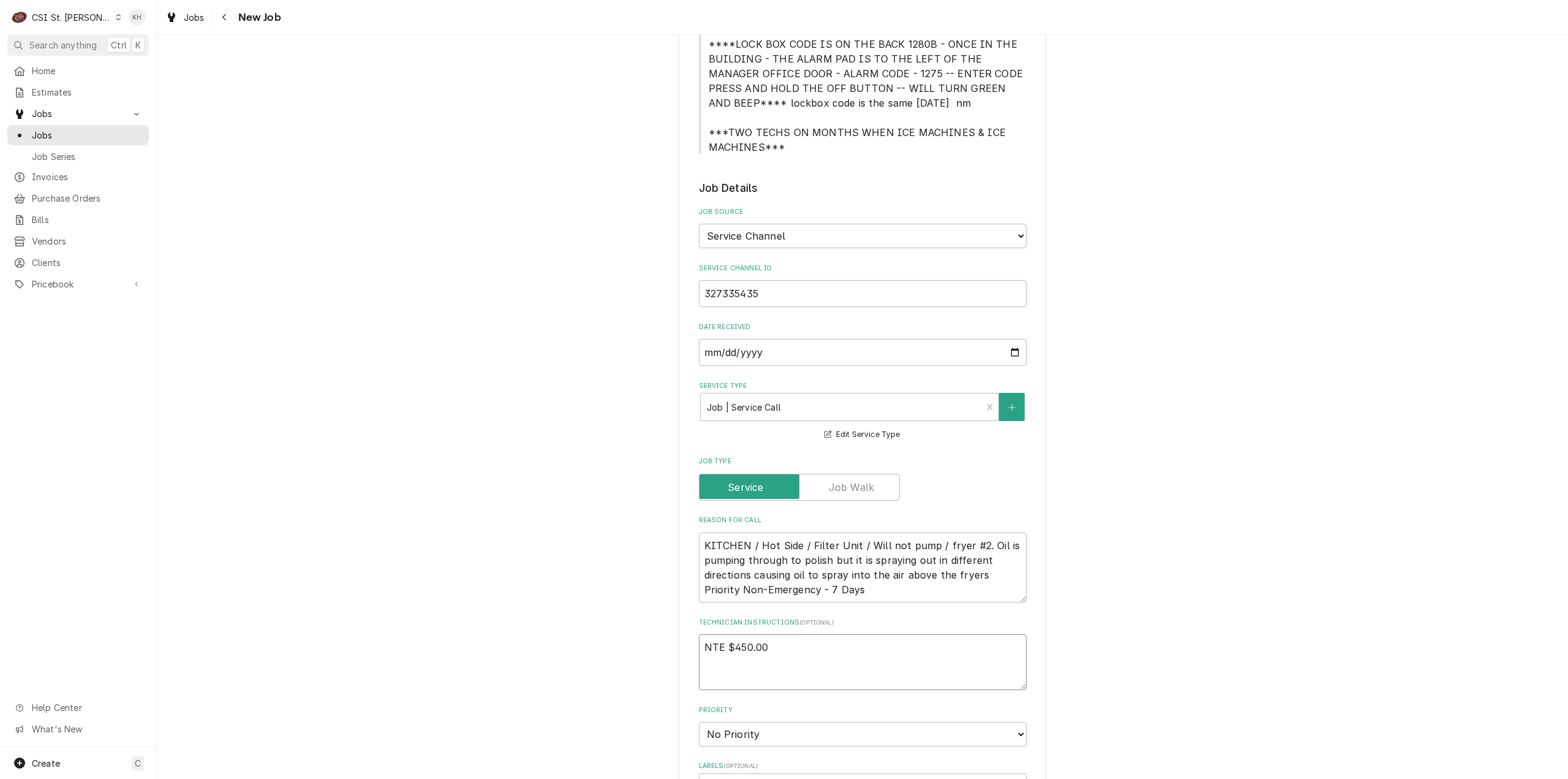
type textarea "x"
type textarea "NTE $450.00"
type textarea "x"
type textarea "NTE $450.00"
type textarea "x"
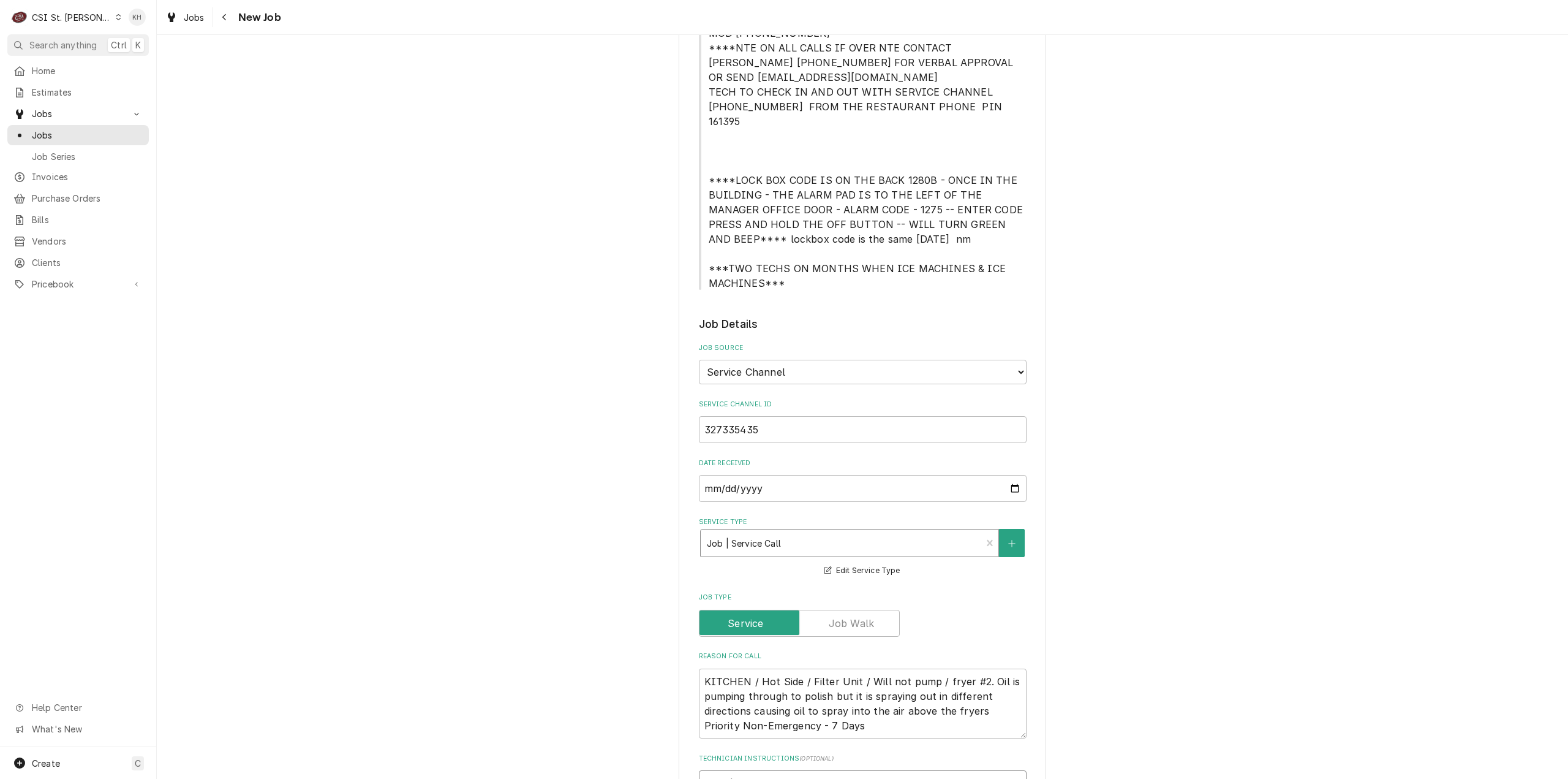
scroll to position [123, 0]
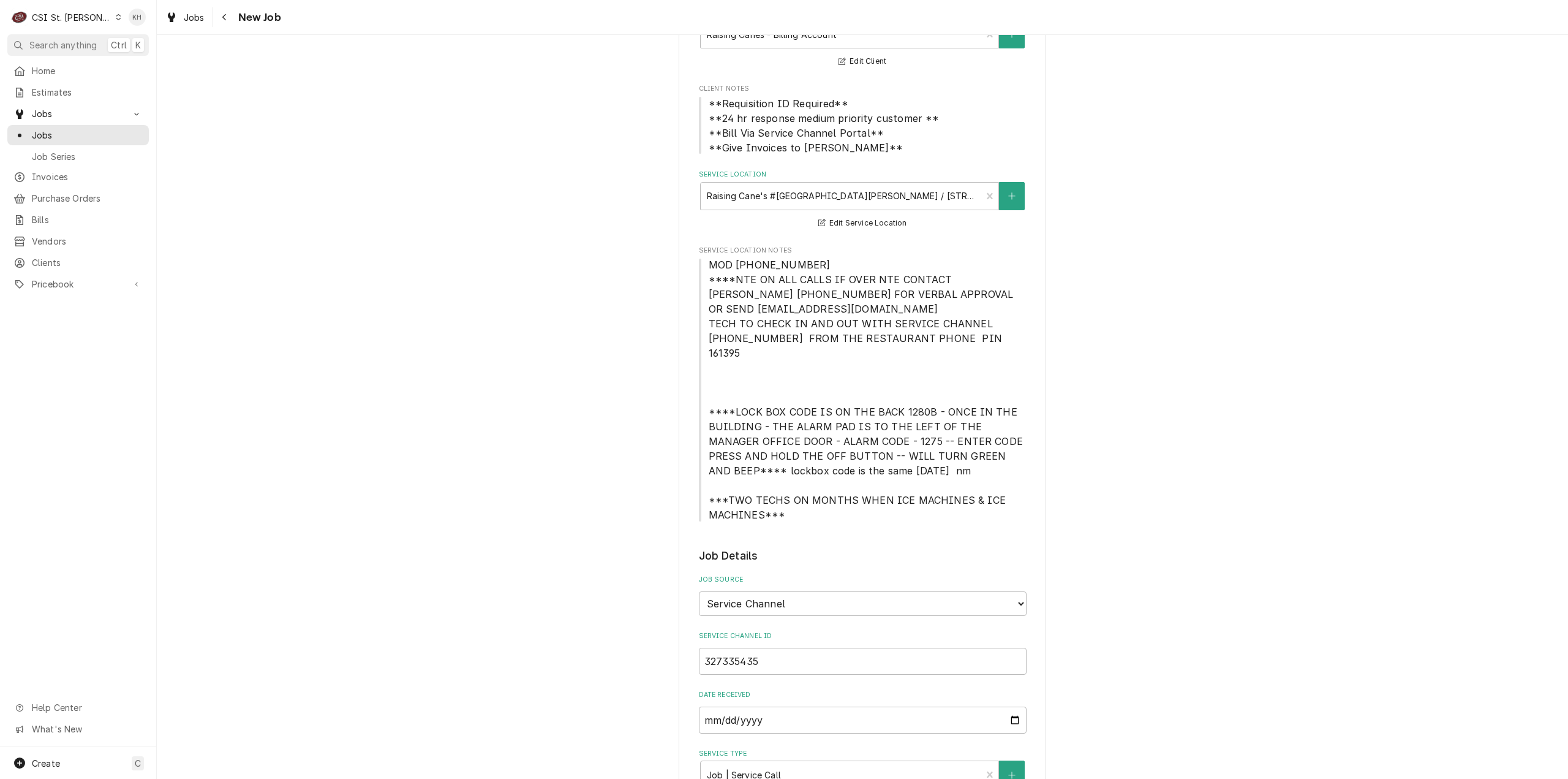
type textarea "NTE $450.00"
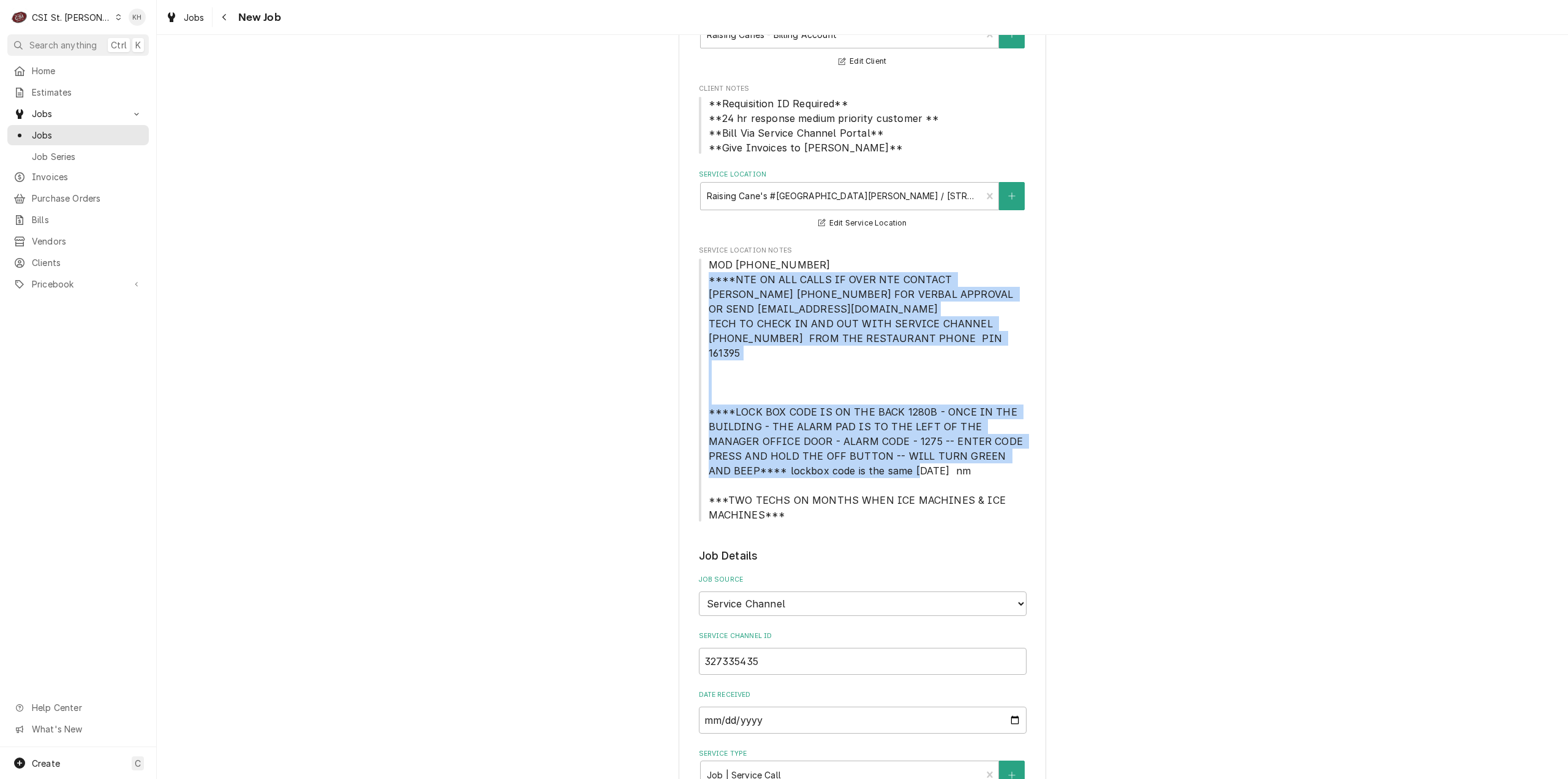
drag, startPoint x: 706, startPoint y: 280, endPoint x: 825, endPoint y: 453, distance: 210.0
click at [825, 452] on span "MOD (636) 922-7429 ****NTE ON ALL CALLS IF OVER NTE CONTACT JEFF COSTA 636-399-…" at bounding box center [868, 390] width 318 height 262
copy span "****NTE ON ALL CALLS IF OVER NTE CONTACT JEFF COSTA 636-399-1299 FOR VERBAL APP…"
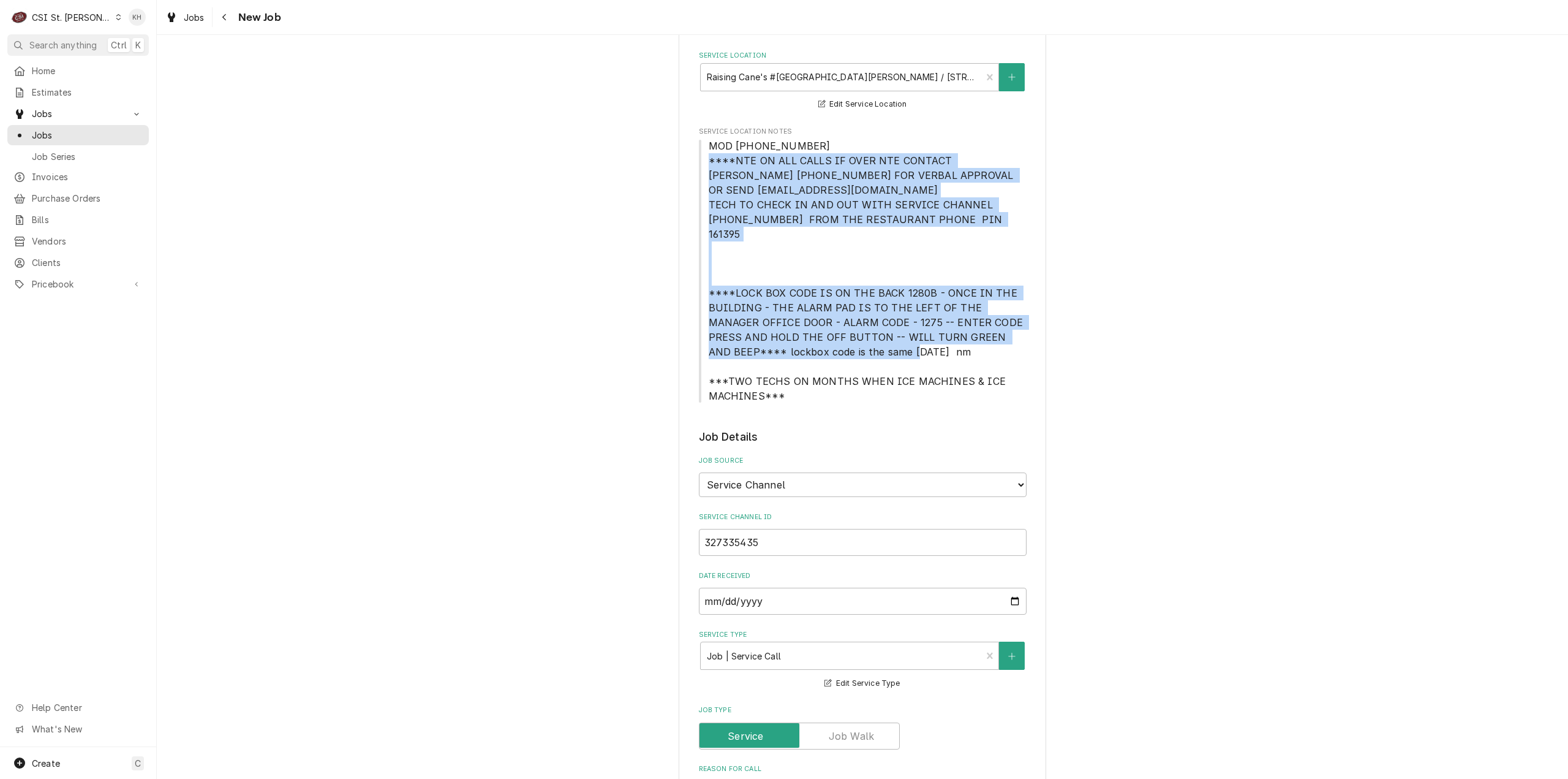
scroll to position [551, 0]
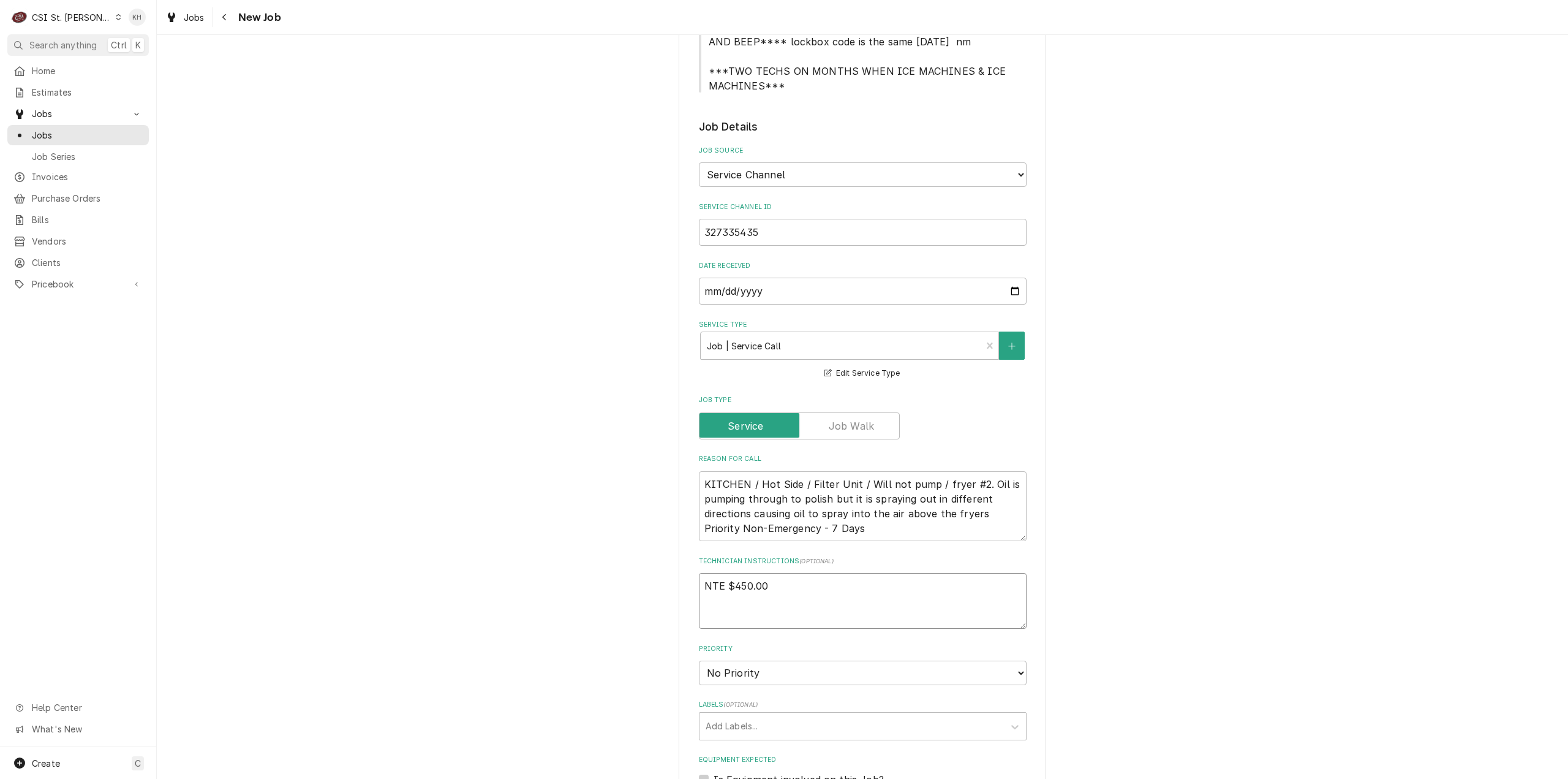
click at [741, 600] on textarea "NTE $450.00" at bounding box center [862, 600] width 328 height 56
paste textarea "****NTE ON ALL CALLS IF OVER NTE CONTACT JEFF COSTA 636-399-1299 FOR VERBAL APP…"
type textarea "x"
type textarea "NTE $450.00 ****NTE ON ALL CALLS IF OVER NTE CONTACT JEFF COSTA 636-399-1299 FO…"
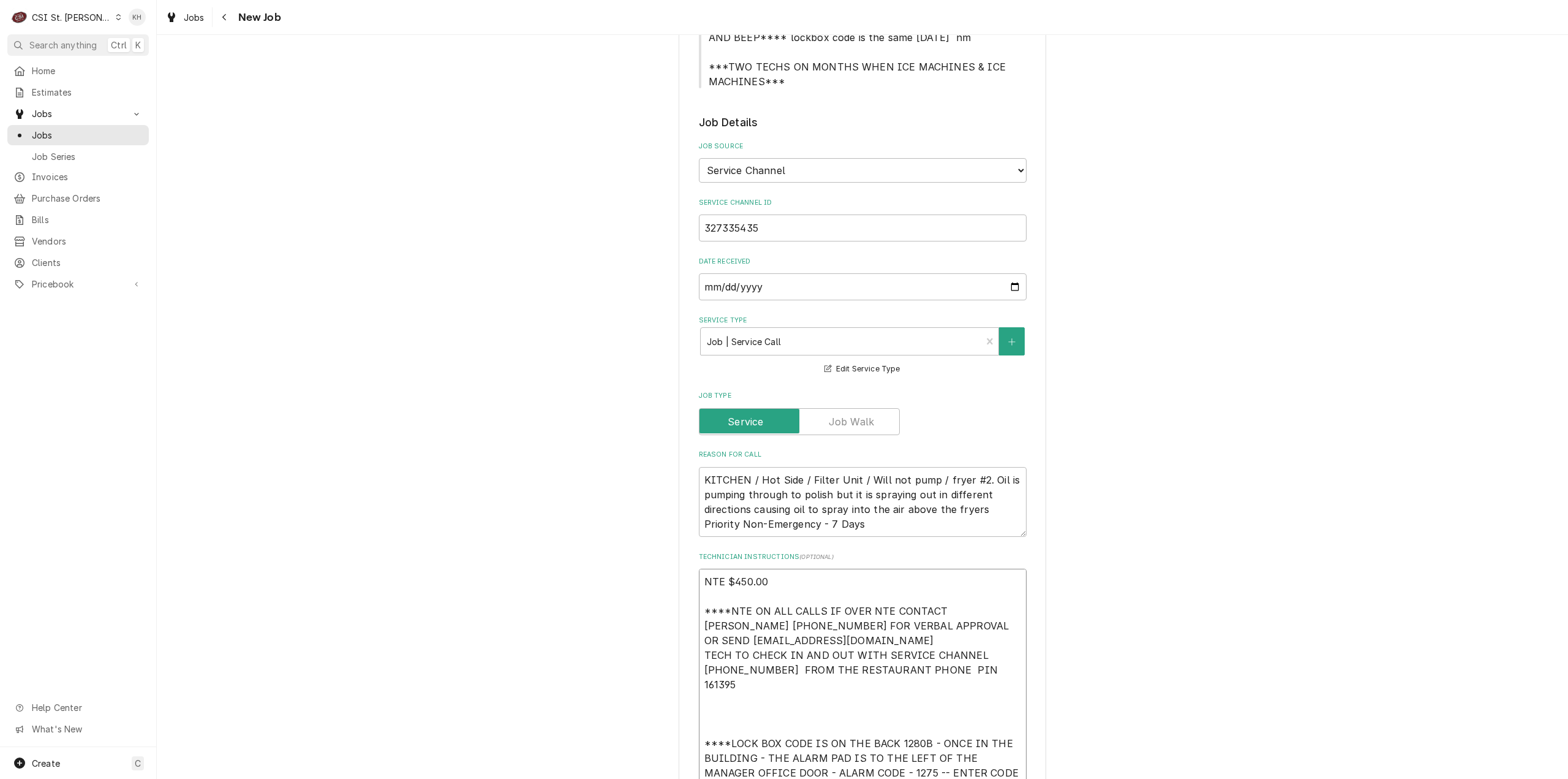
click at [751, 686] on textarea "NTE $450.00 ****NTE ON ALL CALLS IF OVER NTE CONTACT JEFF COSTA 636-399-1299 FO…" at bounding box center [862, 684] width 328 height 232
type textarea "x"
type textarea "NTE $450.00 ****NTE ON ALL CALLS IF OVER NTE CONTACT JEFF COSTA 636-399-1299 FO…"
click at [756, 685] on textarea "NTE $450.00 ****NTE ON ALL CALLS IF OVER NTE CONTACT JEFF COSTA 636-399-1299 FO…" at bounding box center [862, 677] width 328 height 217
type textarea "x"
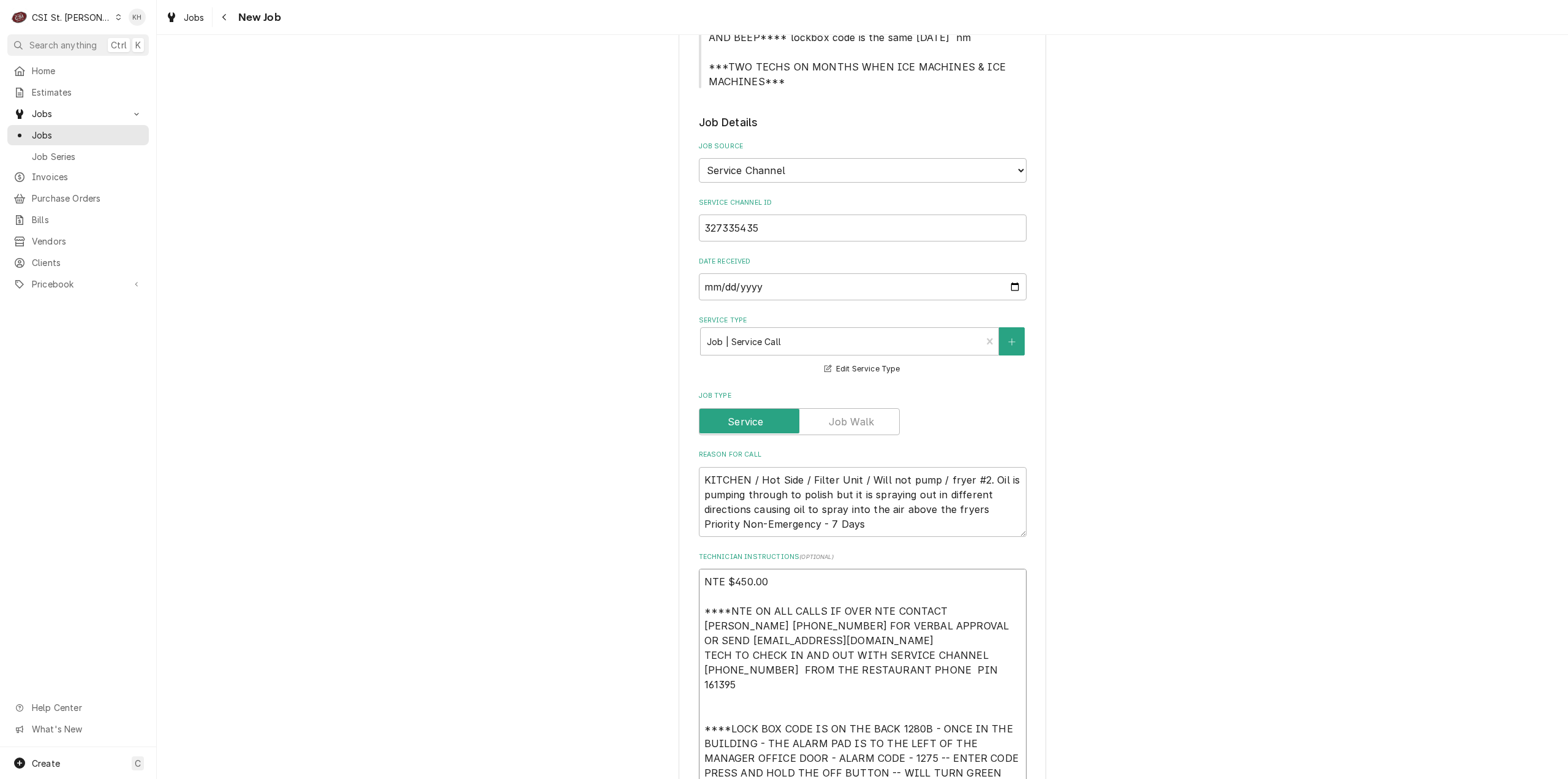
type textarea "NTE $450.00 ****NTE ON ALL CALLS IF OVER NTE CONTACT JEFF COSTA 636-399-1299 FO…"
type textarea "x"
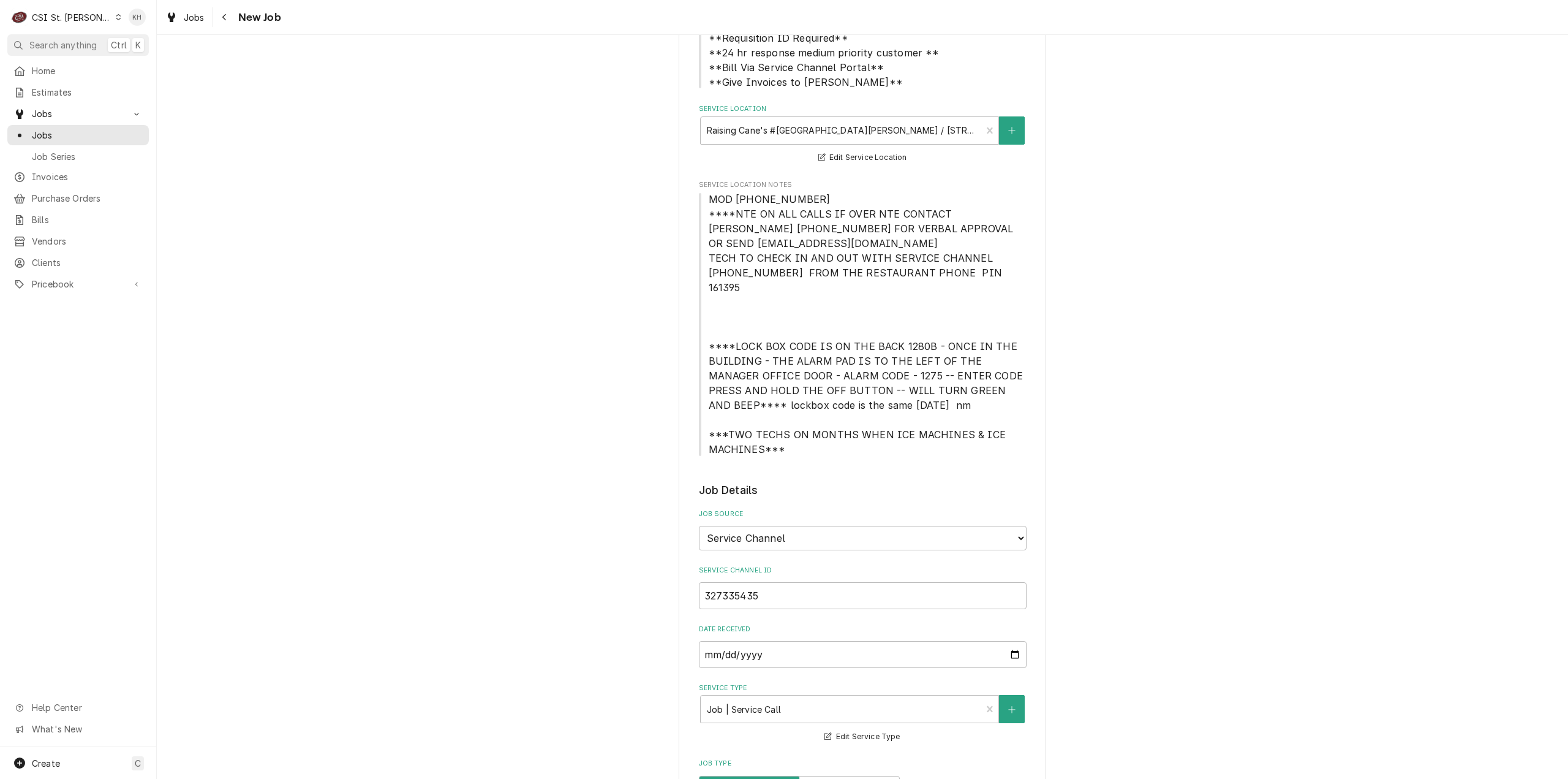
type textarea "NTE $450.00 ****NTE ON ALL CALLS IF OVER NTE CONTACT JEFF COSTA 636-399-1299 FO…"
drag, startPoint x: 813, startPoint y: 198, endPoint x: 673, endPoint y: 206, distance: 140.2
copy span "MOD (636) 922-7429"
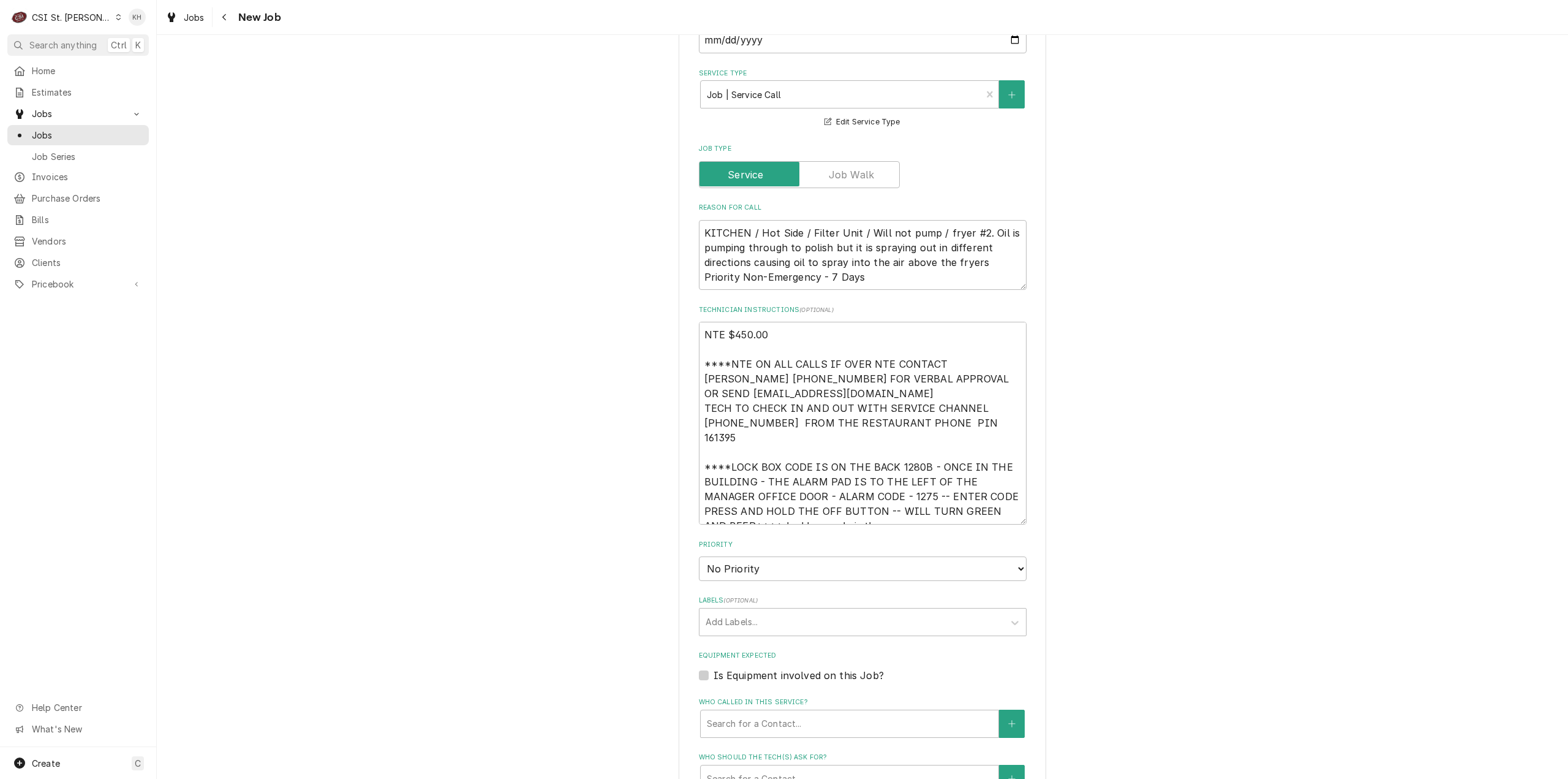
scroll to position [862, 0]
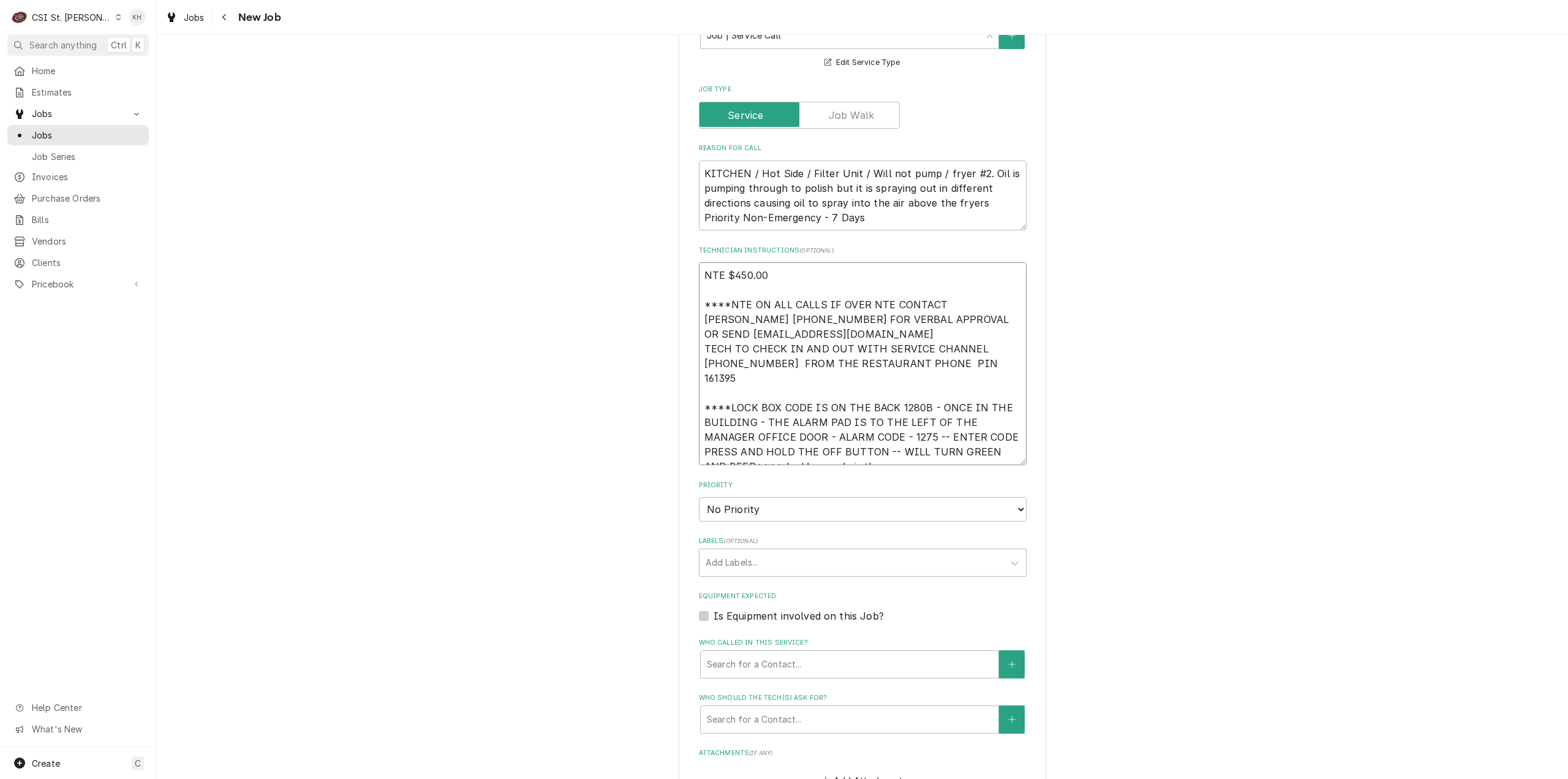
click at [838, 432] on textarea "NTE $450.00 ****NTE ON ALL CALLS IF OVER NTE CONTACT JEFF COSTA 636-399-1299 FO…" at bounding box center [862, 363] width 328 height 203
type textarea "x"
type textarea "NTE $450.00 ****NTE ON ALL CALLS IF OVER NTE CONTACT JEFF COSTA 636-399-1299 FO…"
type textarea "x"
type textarea "NTE $450.00 ****NTE ON ALL CALLS IF OVER NTE CONTACT JEFF COSTA 636-399-1299 FO…"
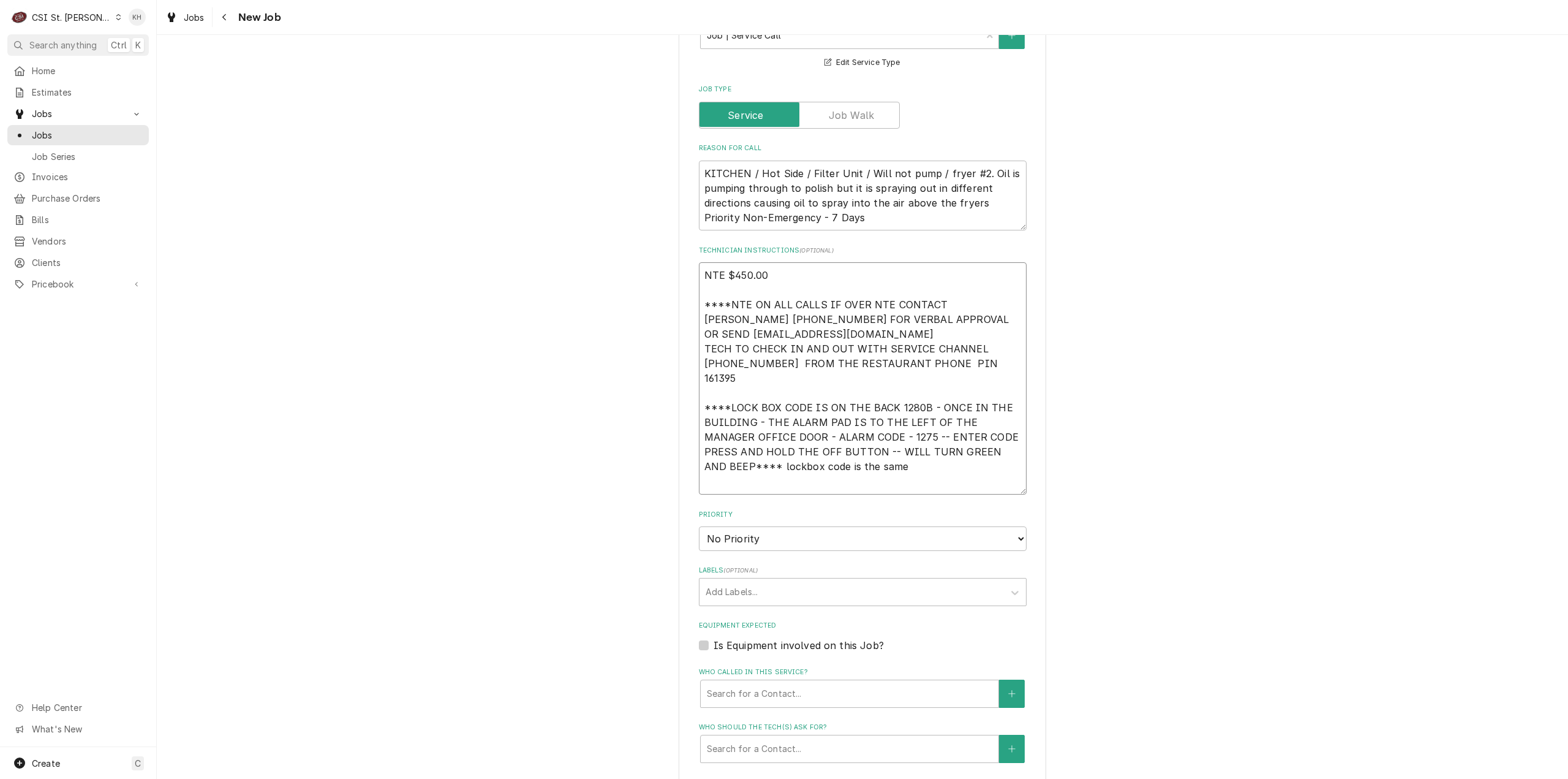
paste textarea "MOD (636) 922-7429"
type textarea "x"
type textarea "NTE $450.00 ****NTE ON ALL CALLS IF OVER NTE CONTACT JEFF COSTA 636-399-1299 FO…"
type textarea "x"
type textarea "NTE $450.00 ****NTE ON ALL CALLS IF OVER NTE CONTACT JEFF COSTA 636-399-1299 FO…"
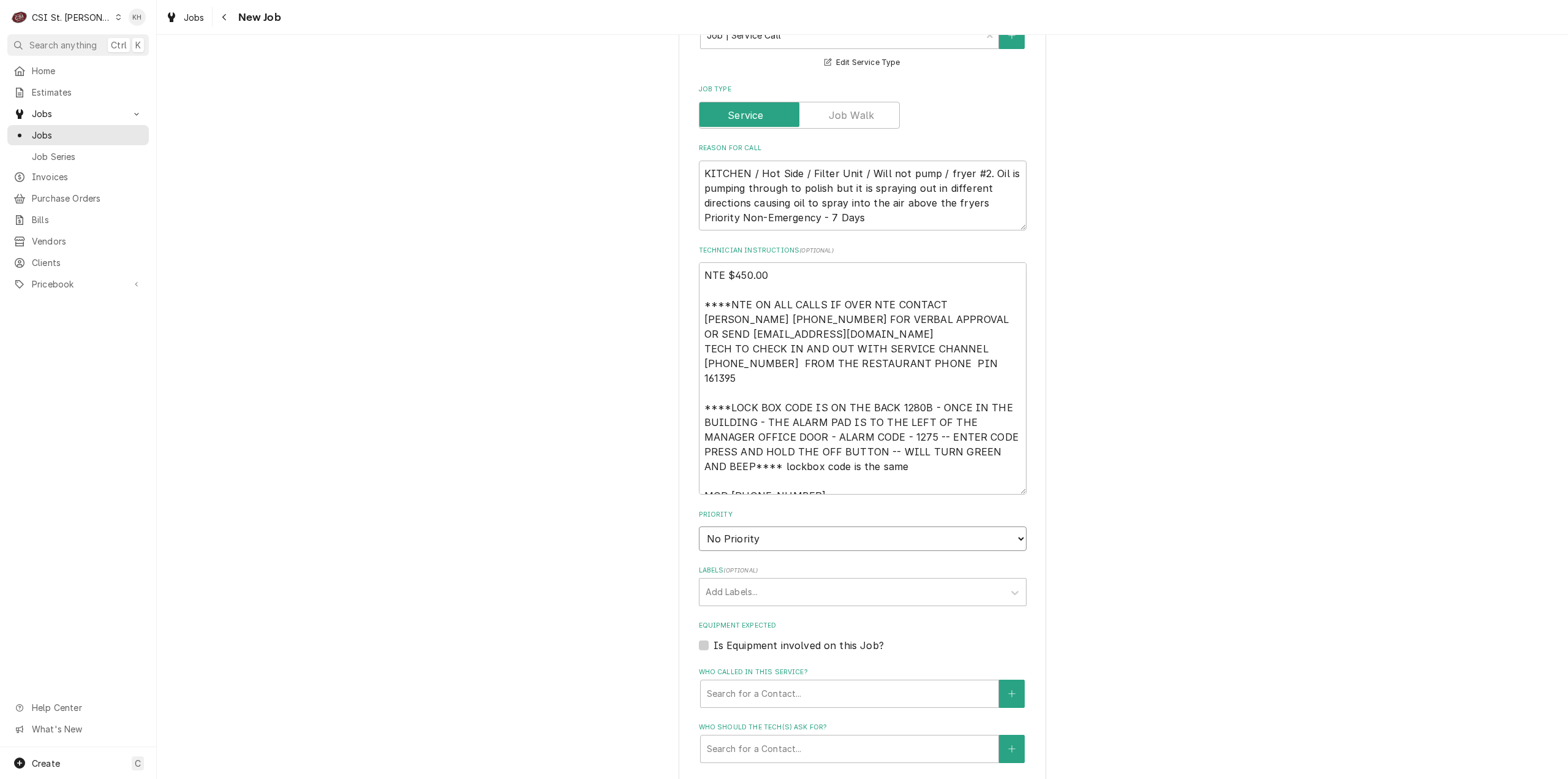
drag, startPoint x: 792, startPoint y: 514, endPoint x: 788, endPoint y: 520, distance: 7.2
click at [791, 526] on select "No Priority Urgent High Medium Low" at bounding box center [862, 538] width 328 height 24
select select "4"
click at [699, 526] on select "No Priority Urgent High Medium Low" at bounding box center [862, 538] width 328 height 24
type textarea "x"
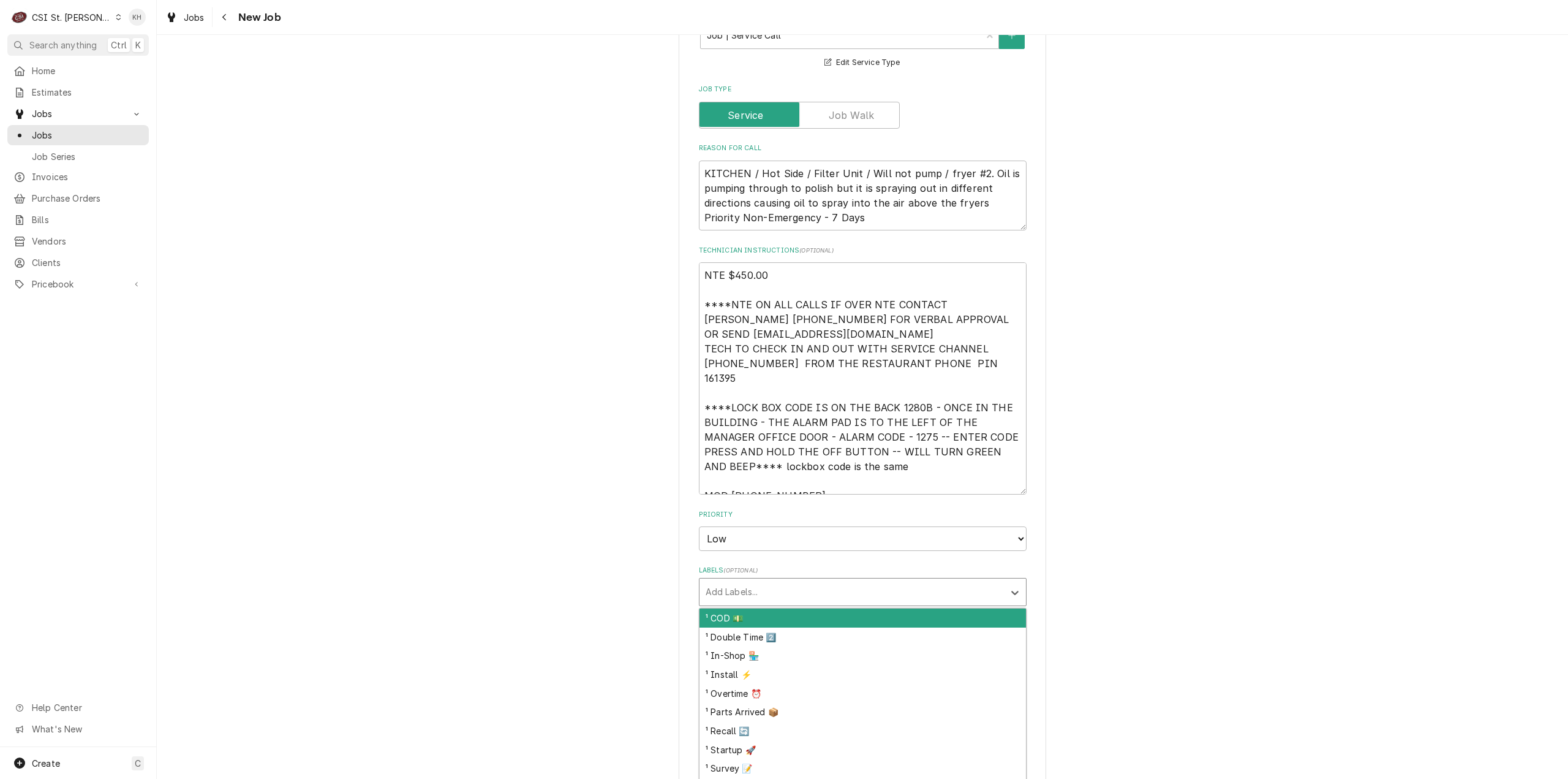
click at [746, 581] on div "Labels" at bounding box center [851, 592] width 292 height 22
type input "cook"
click at [706, 608] on div "² Cooking 🔥" at bounding box center [862, 618] width 327 height 19
type textarea "x"
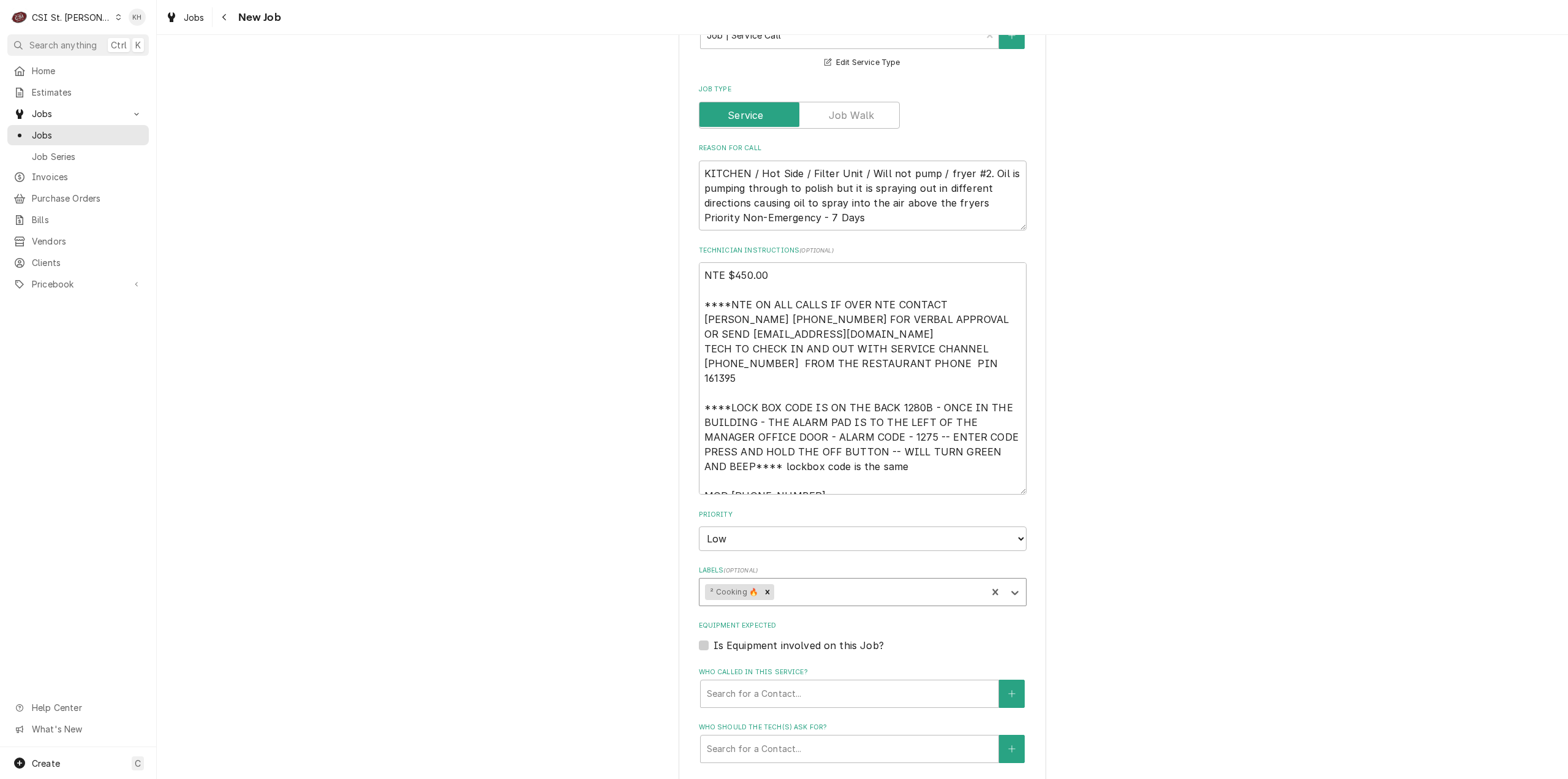
type textarea "x"
click at [713, 638] on label "Is Equipment involved on this Job?" at bounding box center [798, 644] width 170 height 15
click at [713, 638] on input "Equipment Expected" at bounding box center [877, 650] width 328 height 27
checkbox input "true"
click at [775, 682] on div "Equipment" at bounding box center [850, 694] width 285 height 22
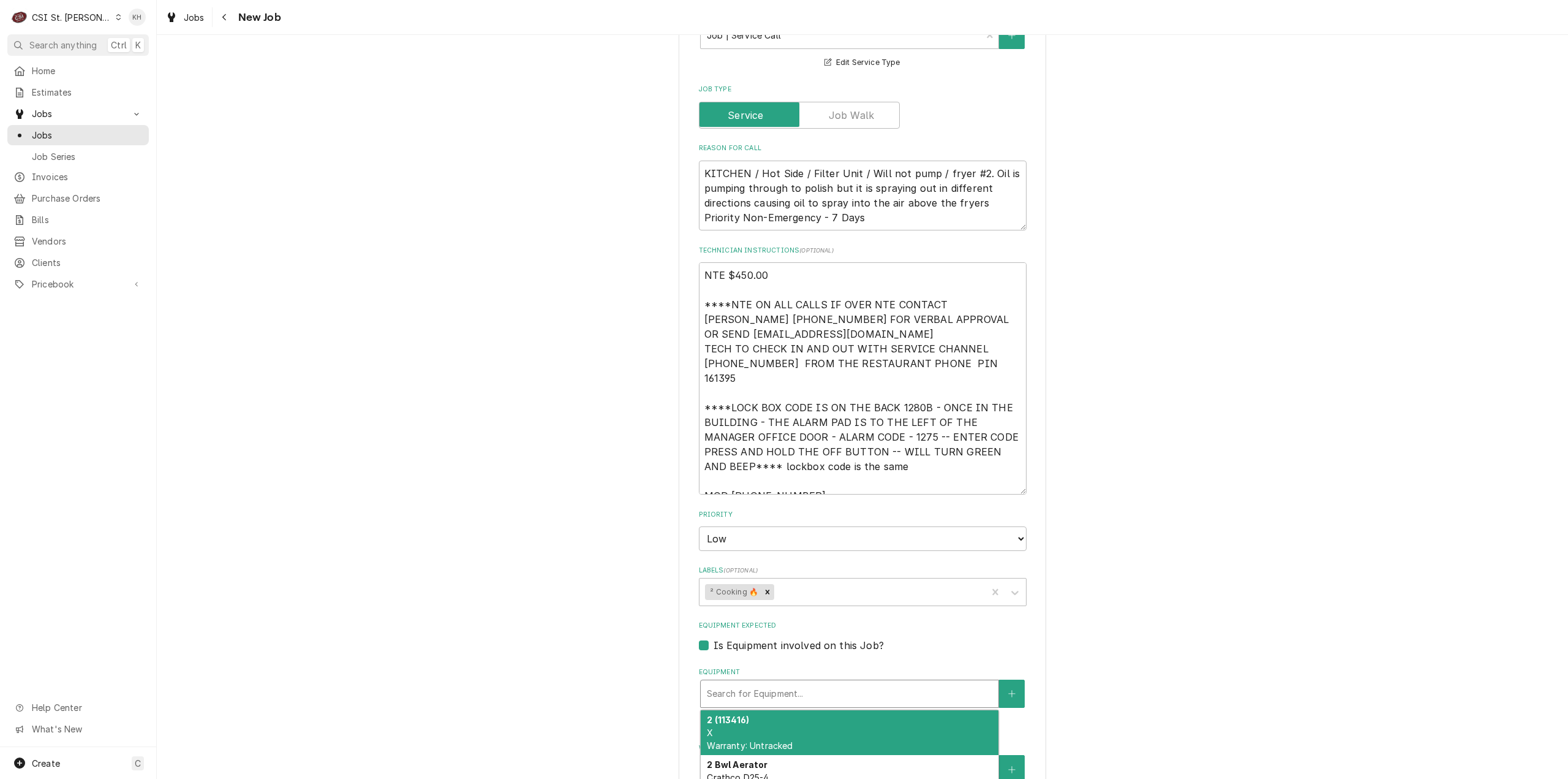
type textarea "x"
type input "f"
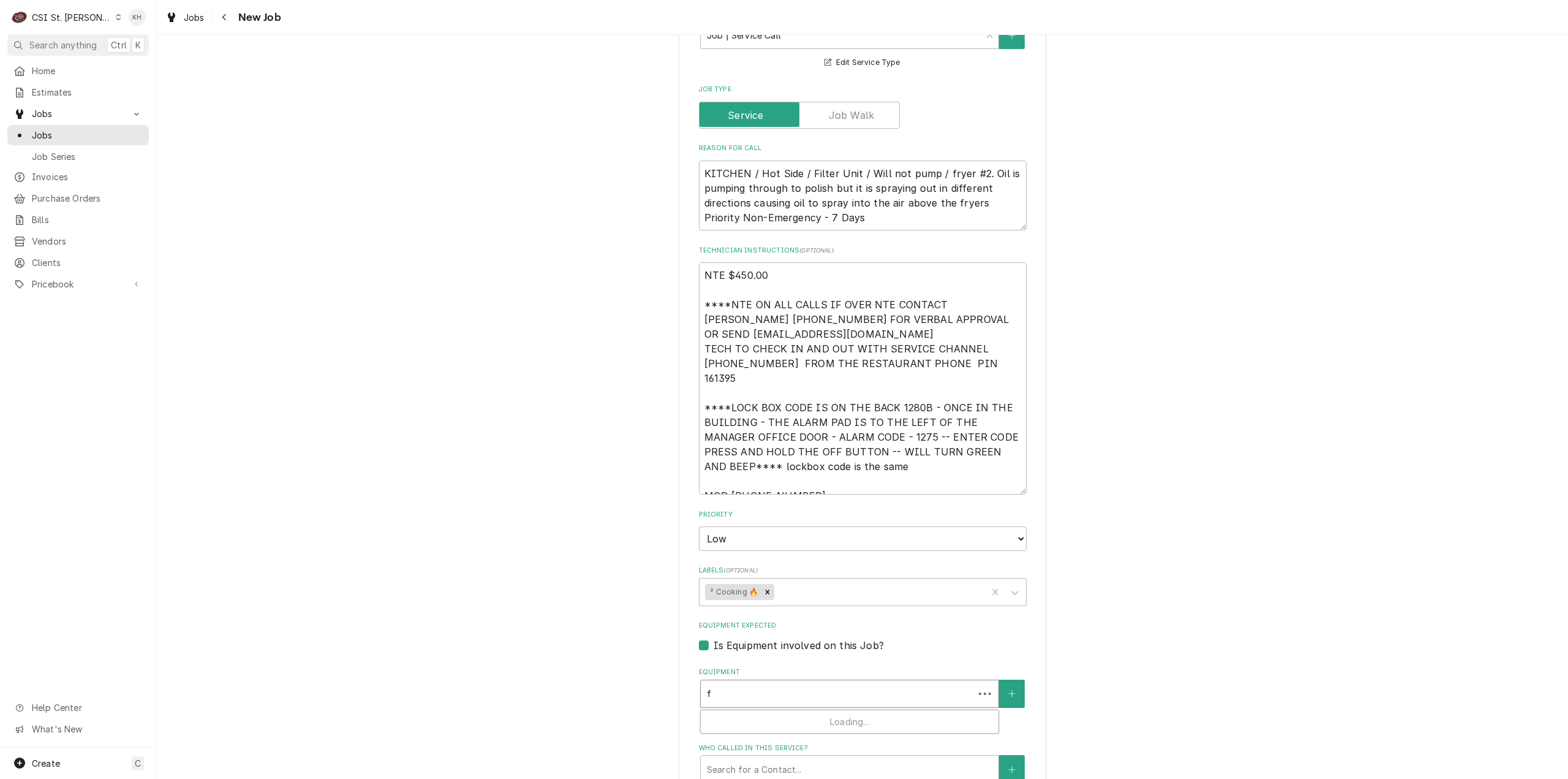
type textarea "x"
type input "fr"
type textarea "x"
type input "fry"
type textarea "x"
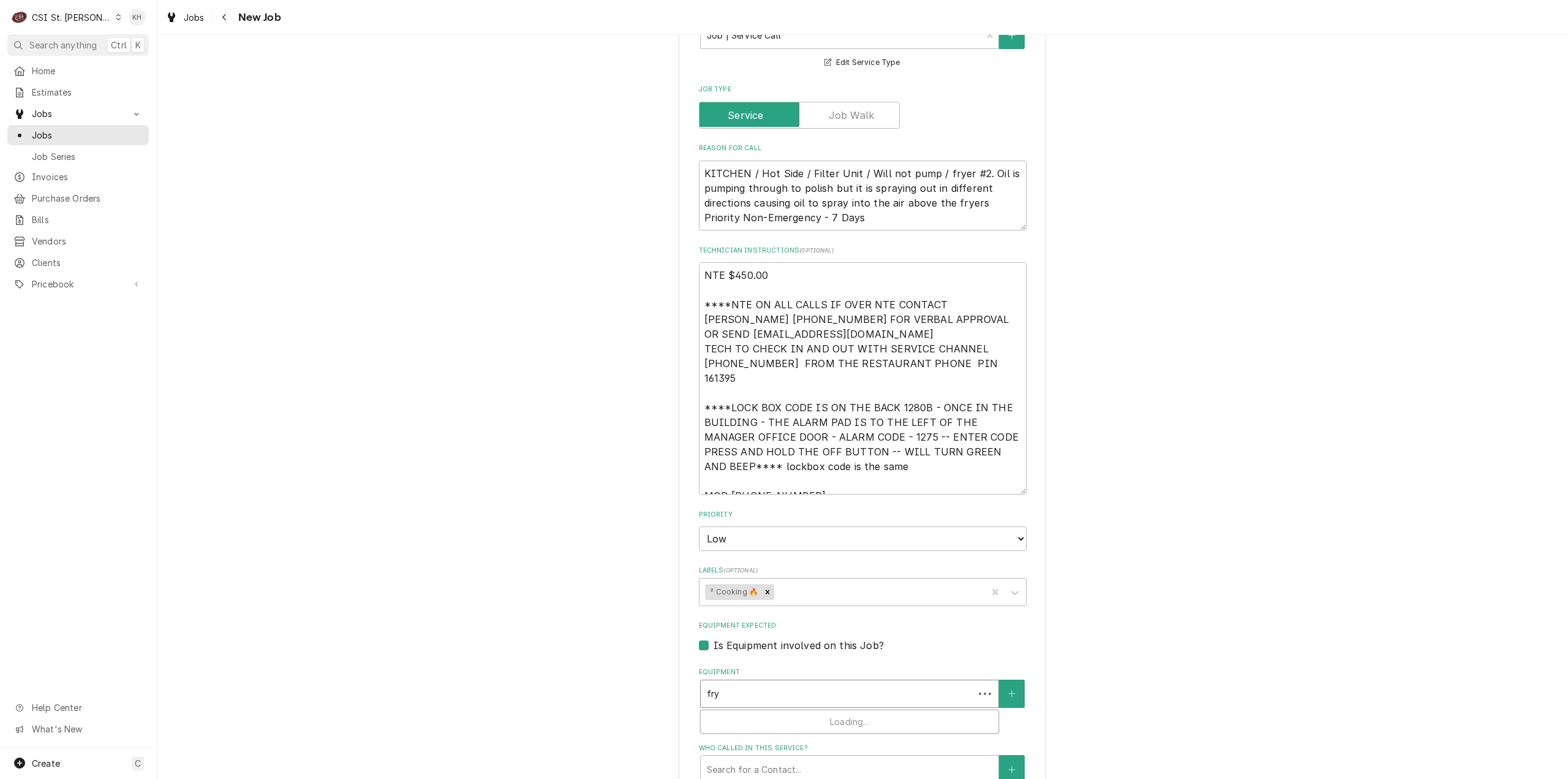
type input "frye"
type textarea "x"
type input "fryer"
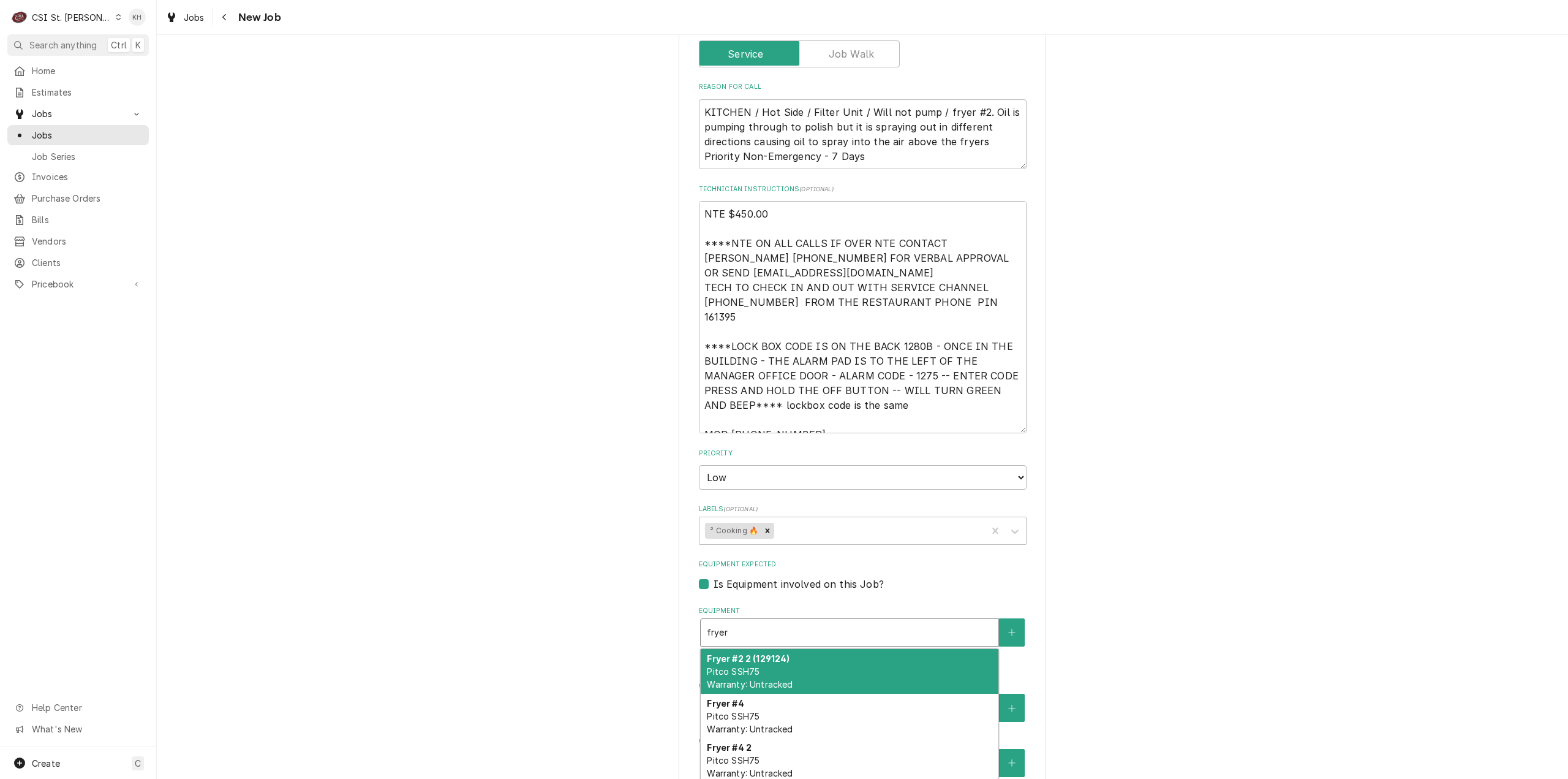
click at [775, 650] on div "Fryer #2 2 (129124) Pitco SSH75 Warranty: Untracked" at bounding box center [849, 671] width 298 height 45
type textarea "x"
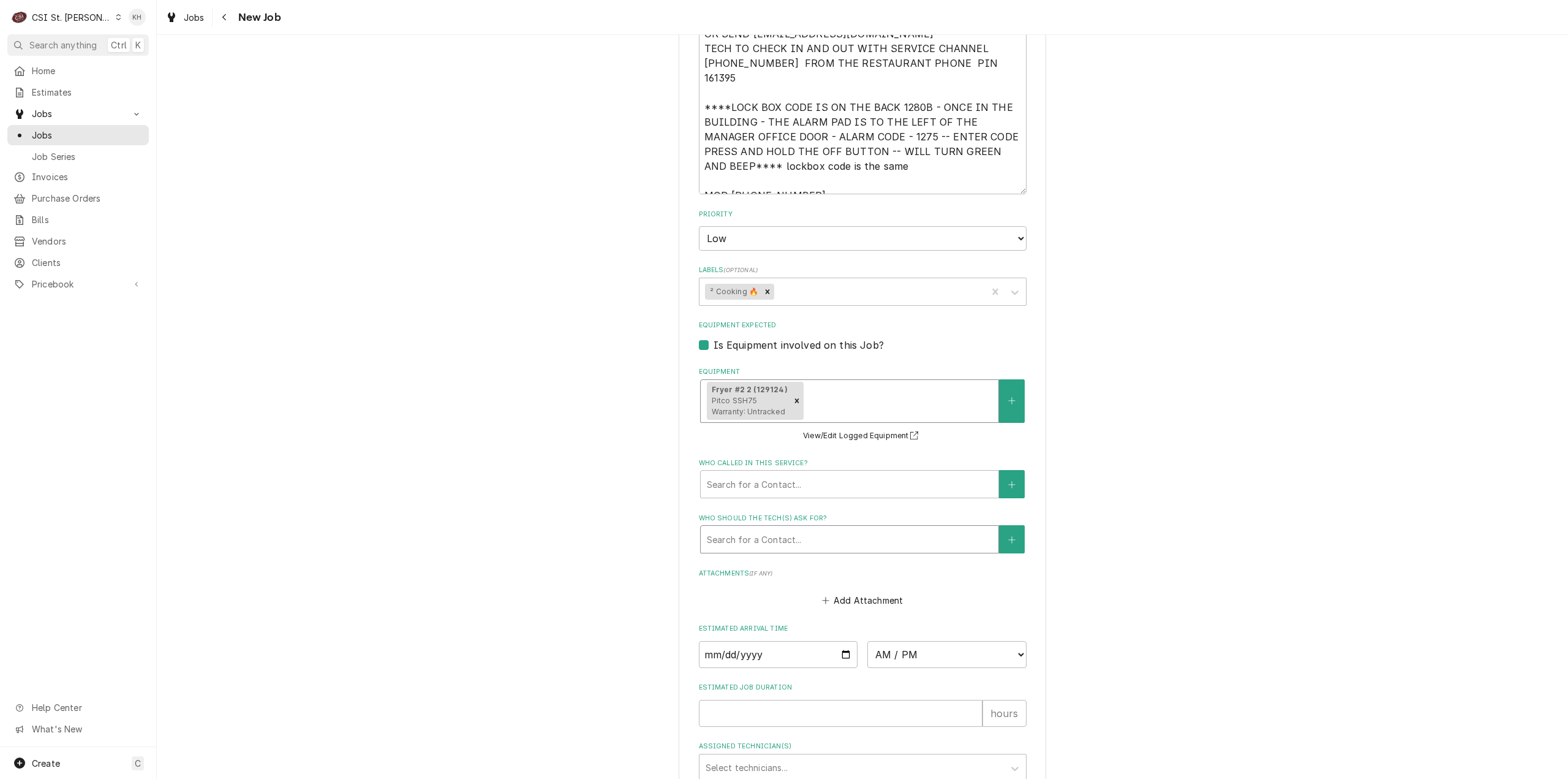
scroll to position [1168, 0]
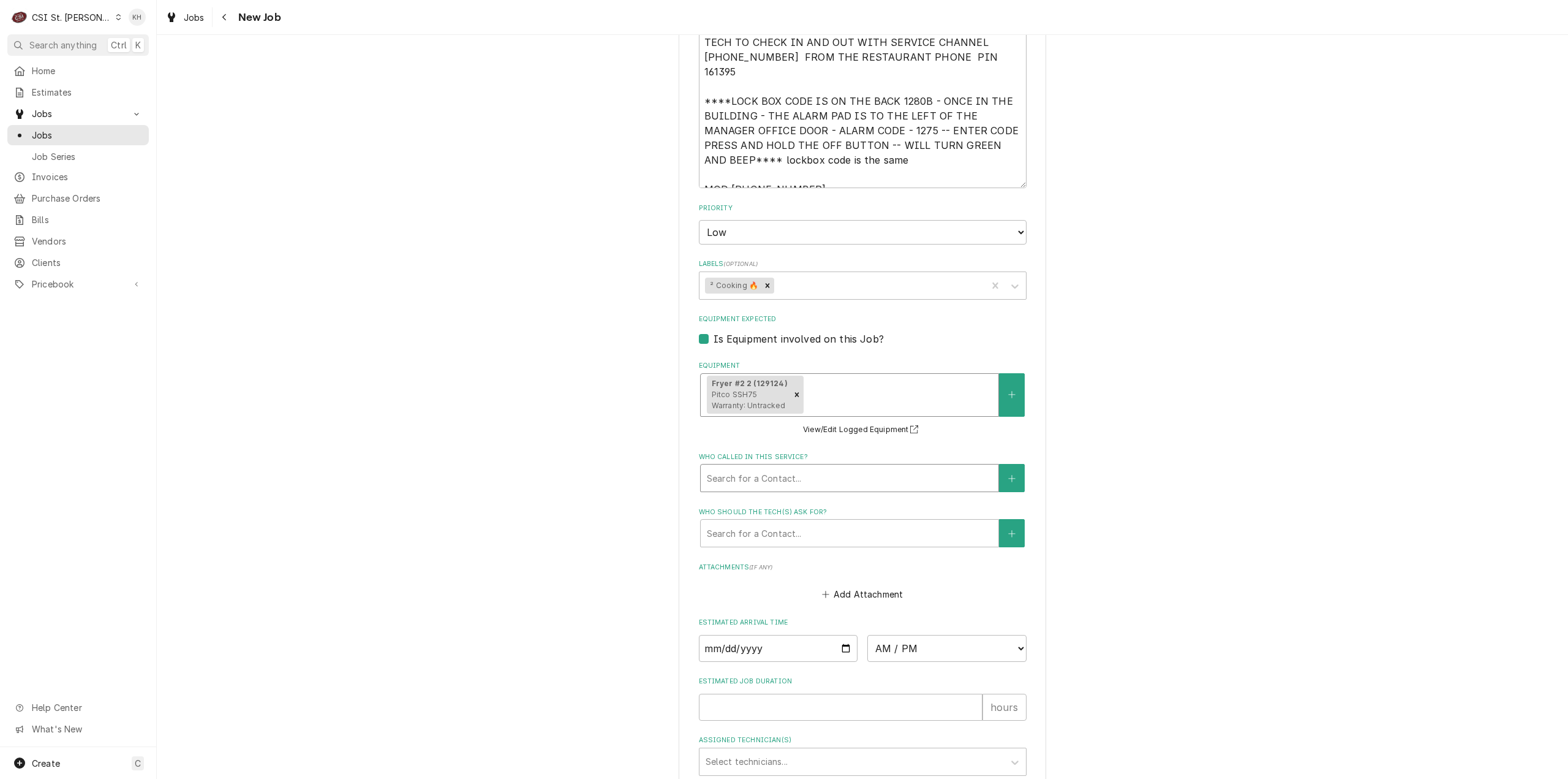
click at [768, 470] on div "Who called in this service?" at bounding box center [850, 478] width 285 height 22
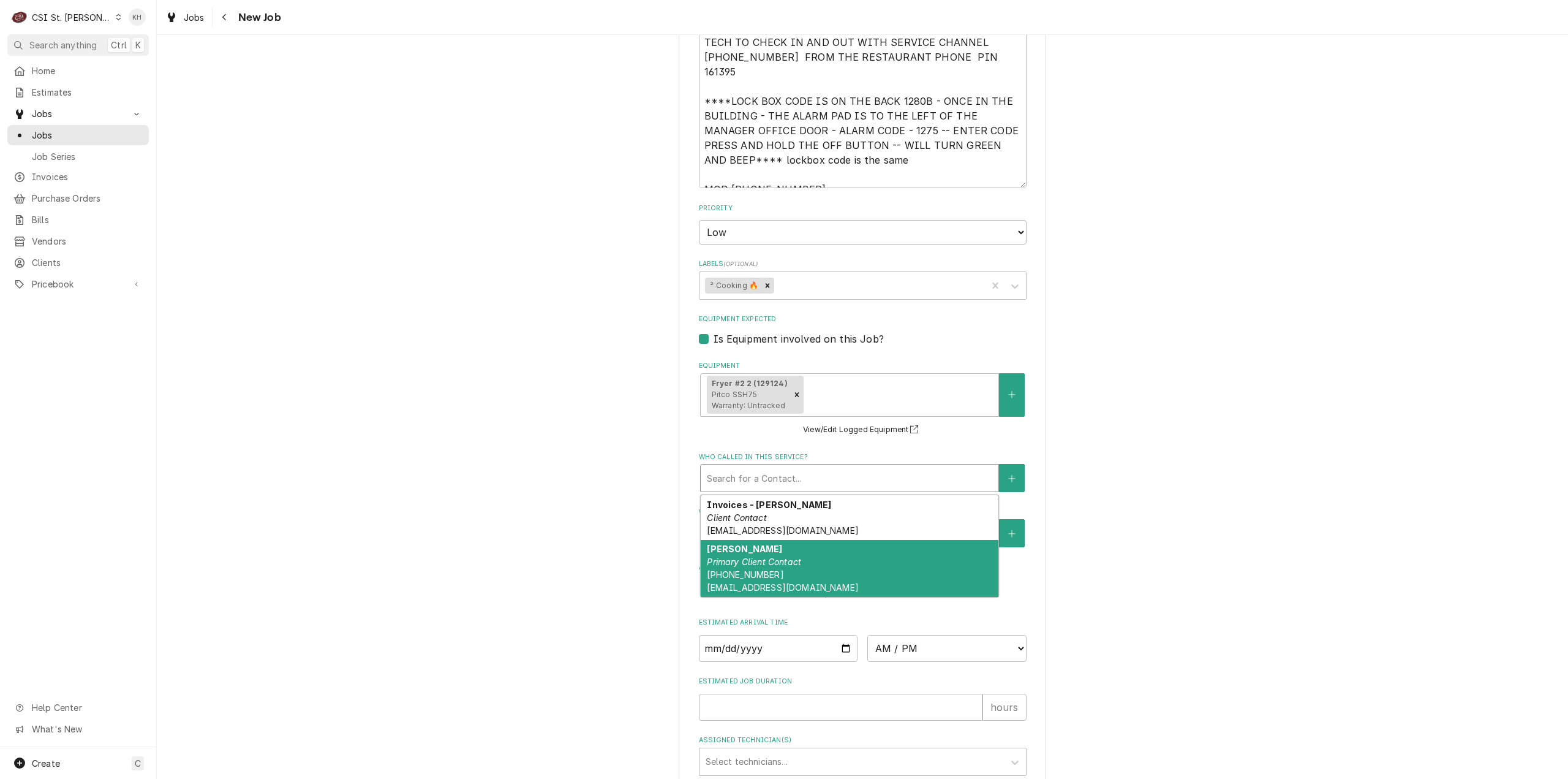
drag, startPoint x: 760, startPoint y: 557, endPoint x: 745, endPoint y: 665, distance: 109.0
click at [760, 569] on span "(636) 399-1299 jcosta@raisingcanes.com" at bounding box center [782, 581] width 151 height 23
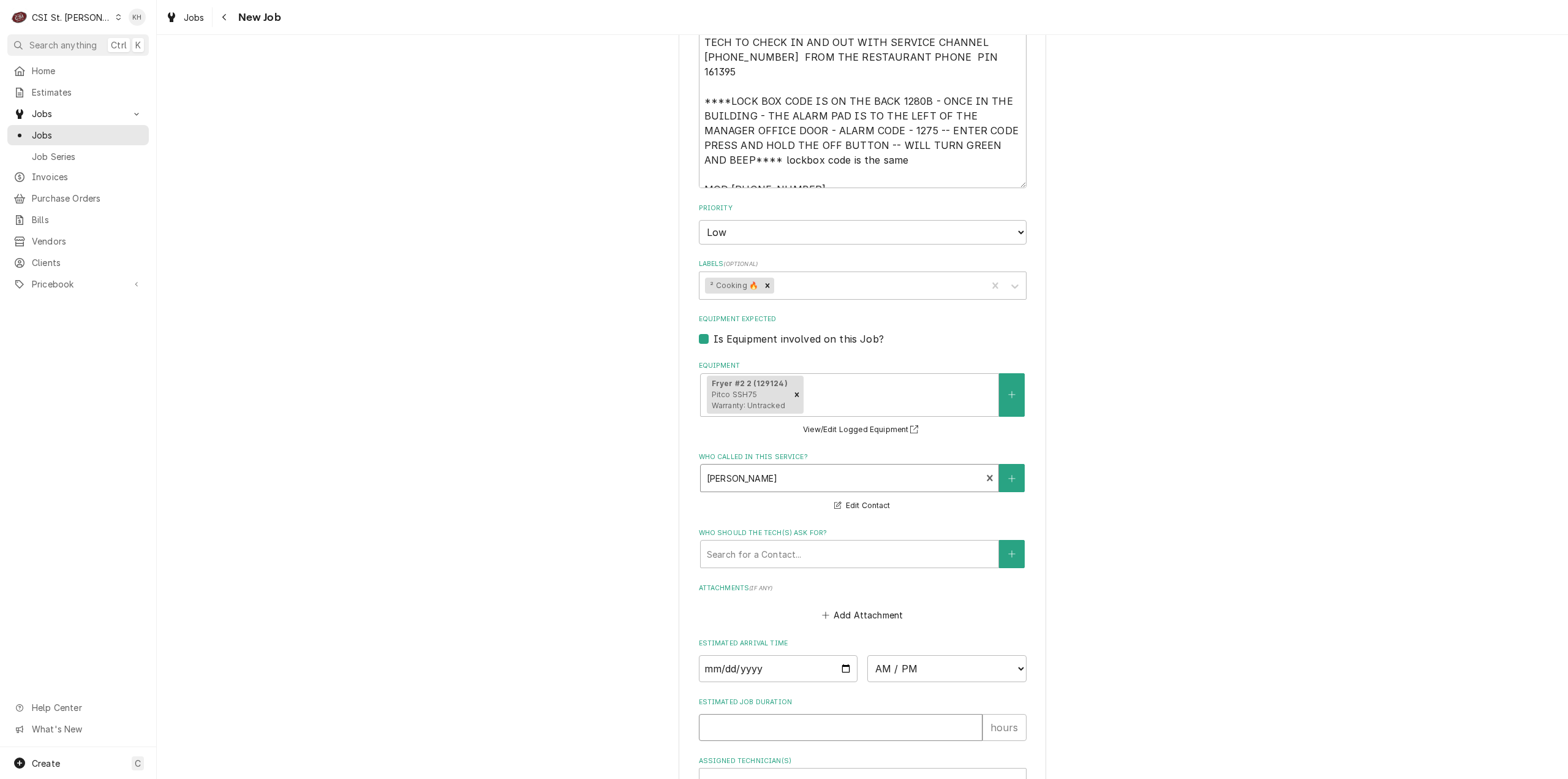
click at [741, 713] on input "Estimated Job Duration" at bounding box center [840, 726] width 284 height 27
type textarea "x"
type input "2"
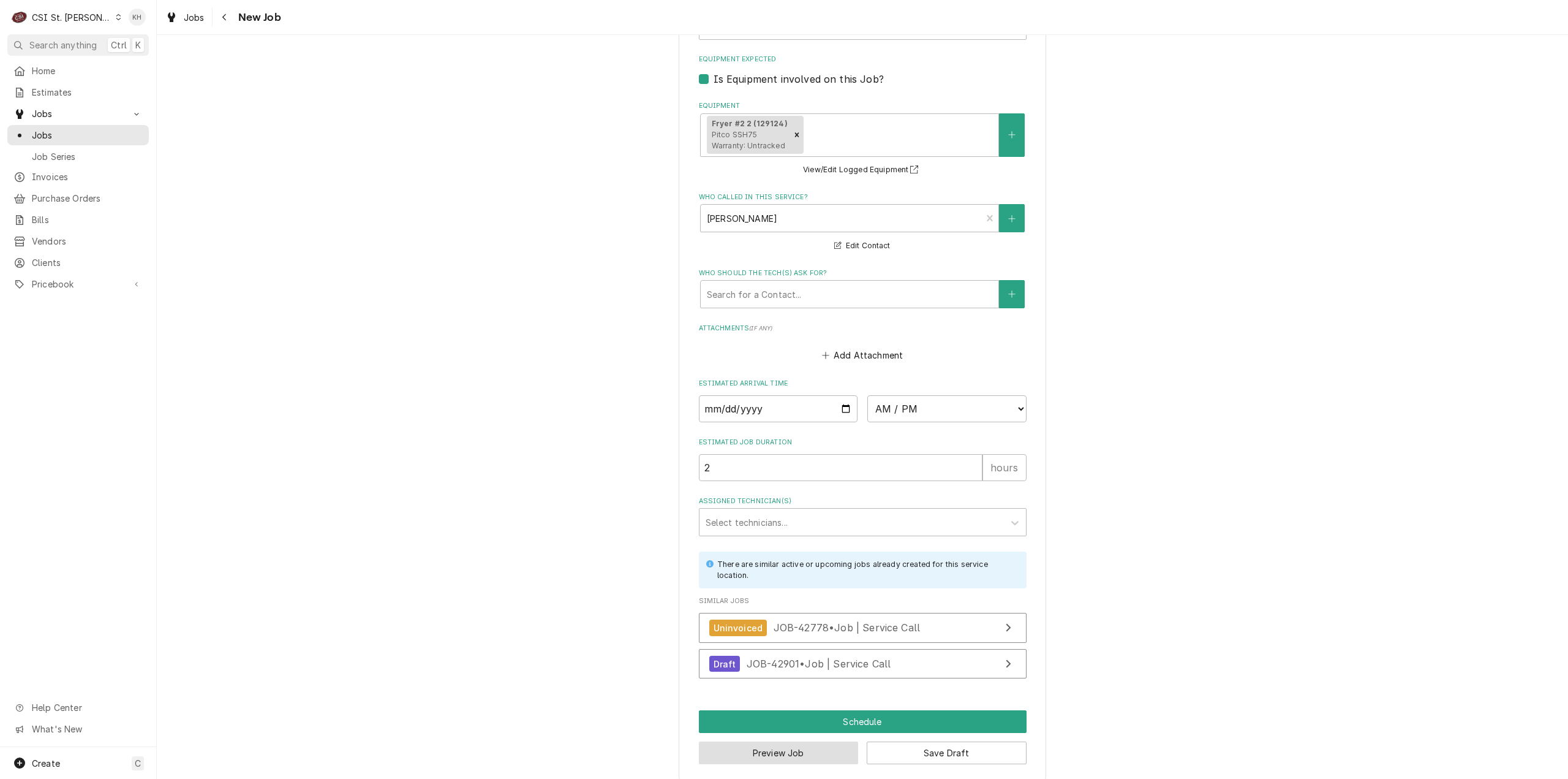
click at [766, 743] on button "Preview Job" at bounding box center [778, 752] width 160 height 22
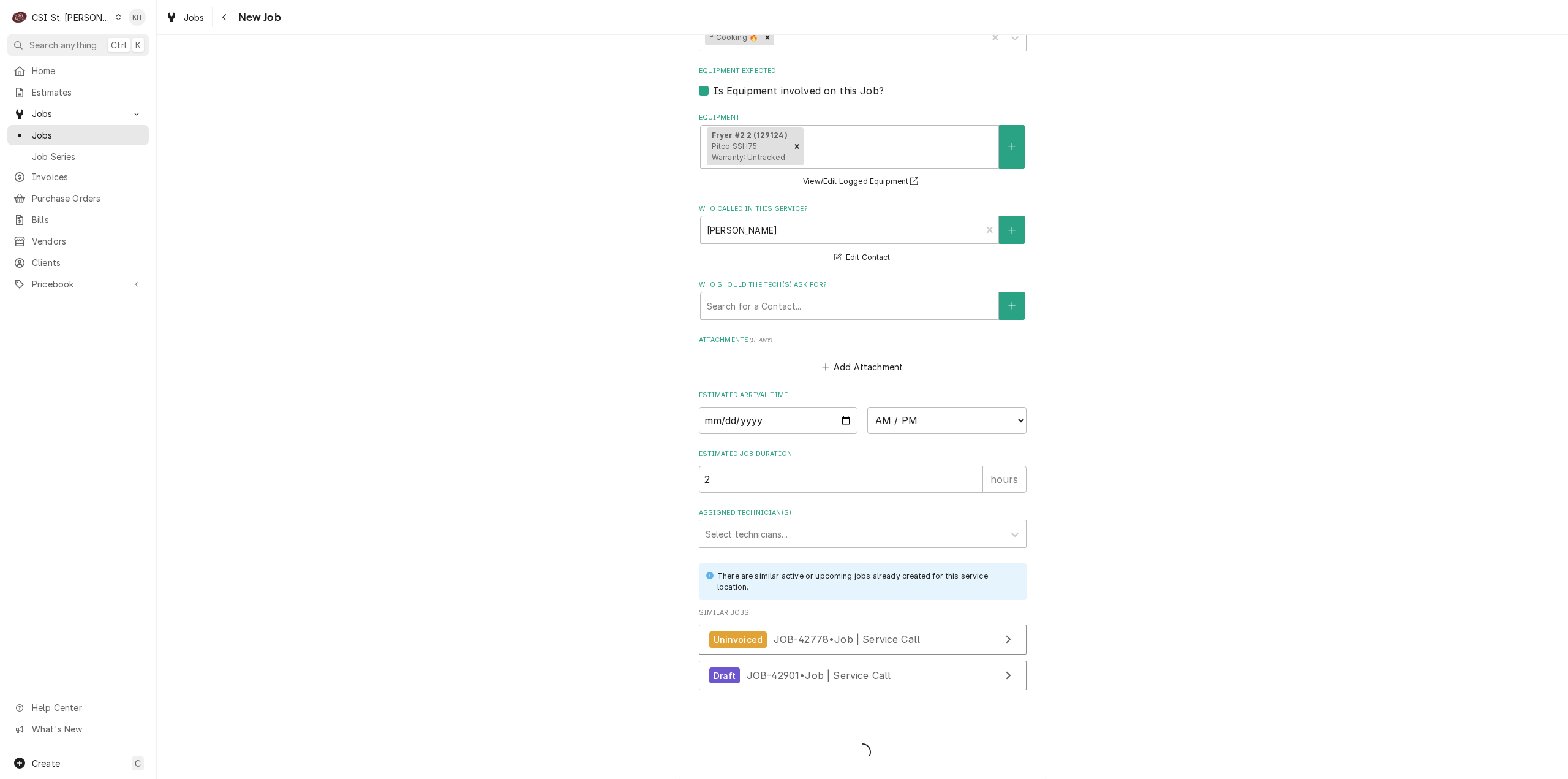
type textarea "x"
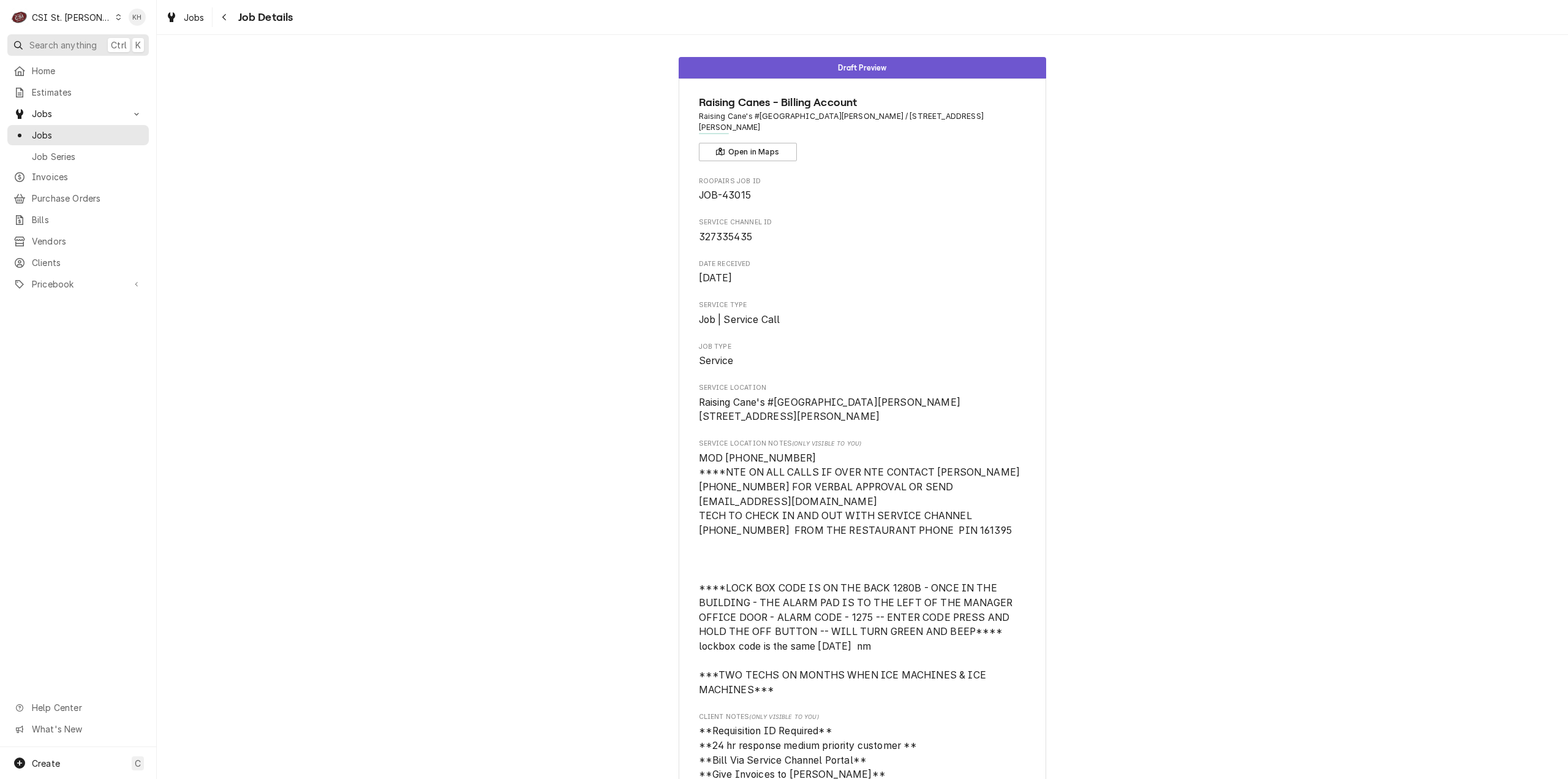
click at [67, 52] on button "Search anything Ctrl K" at bounding box center [78, 45] width 141 height 22
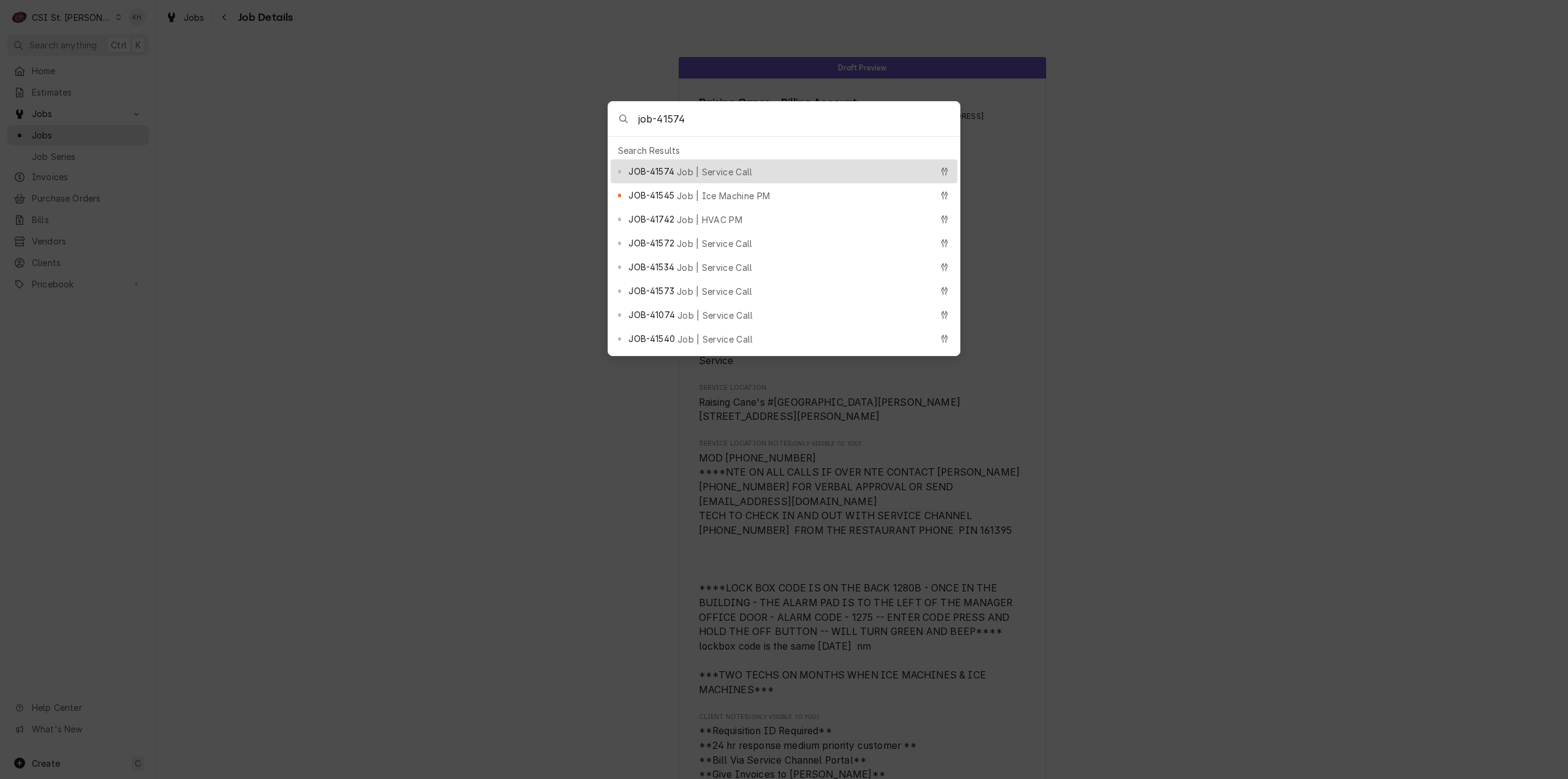
type input "job-41574"
click at [699, 166] on span "Job | Service Call" at bounding box center [715, 172] width 76 height 13
